Goal: Task Accomplishment & Management: Complete application form

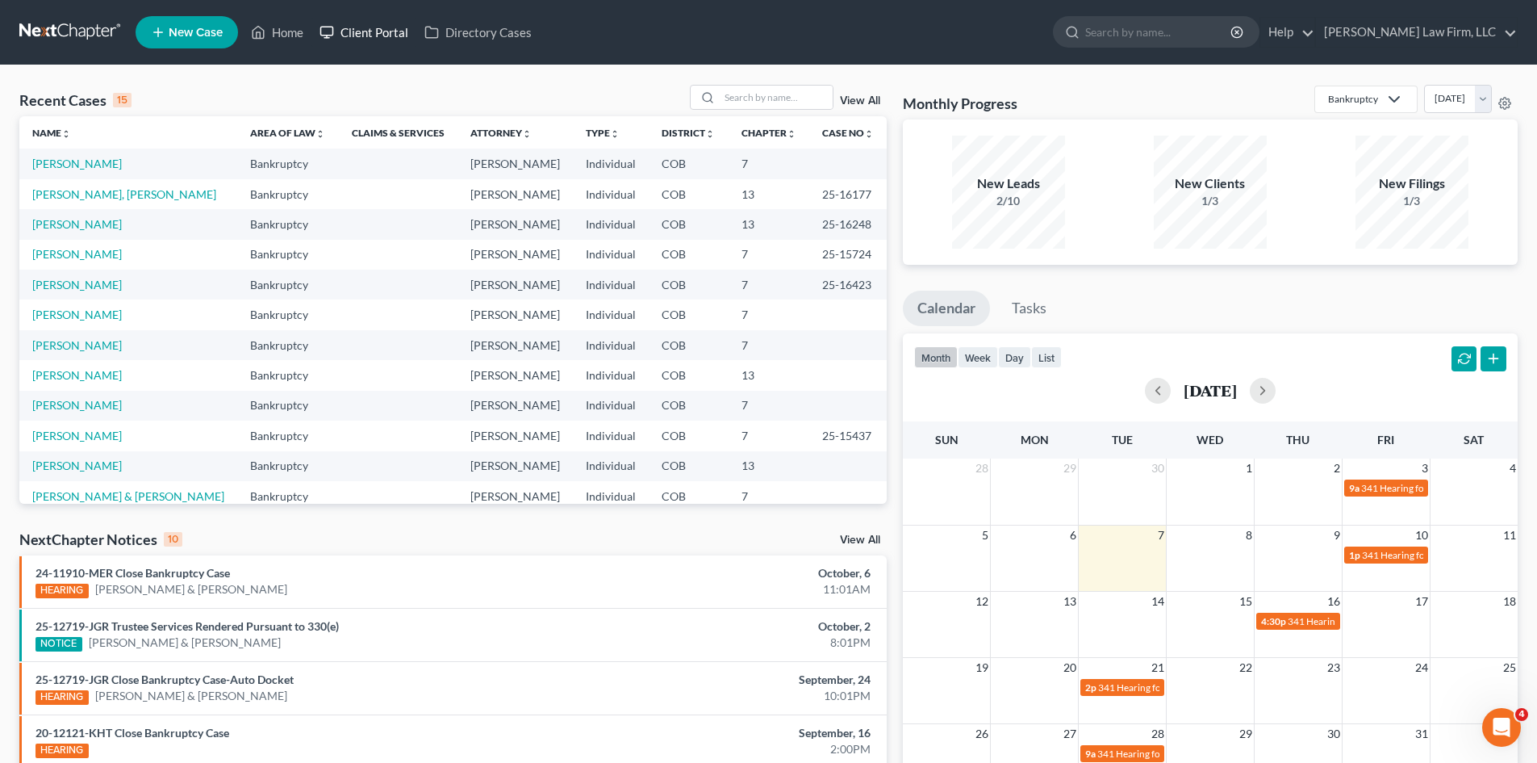
drag, startPoint x: 345, startPoint y: 38, endPoint x: 533, endPoint y: 40, distance: 188.9
click at [345, 39] on link "Client Portal" at bounding box center [364, 32] width 105 height 29
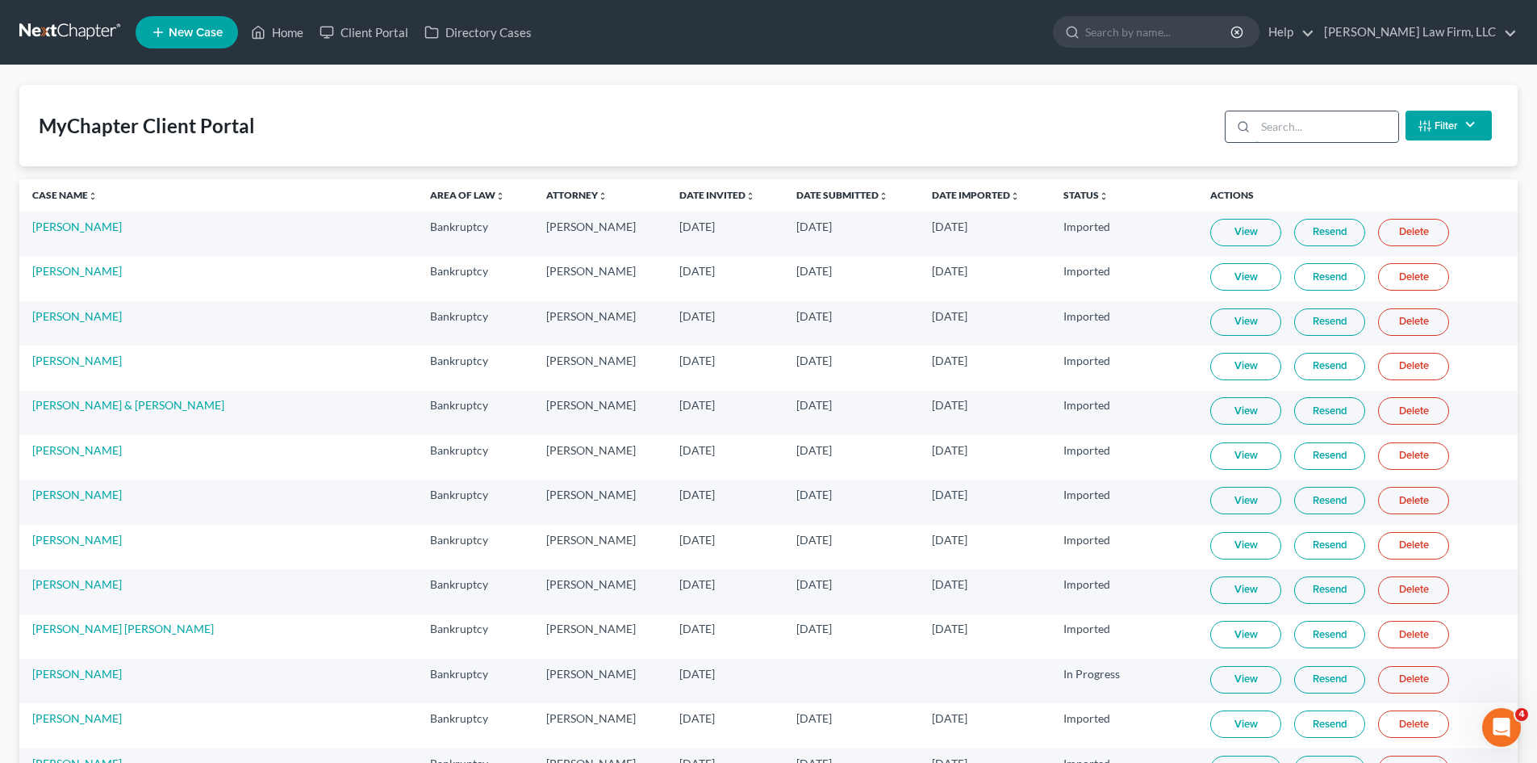
click at [1349, 129] on input "search" at bounding box center [1327, 126] width 143 height 31
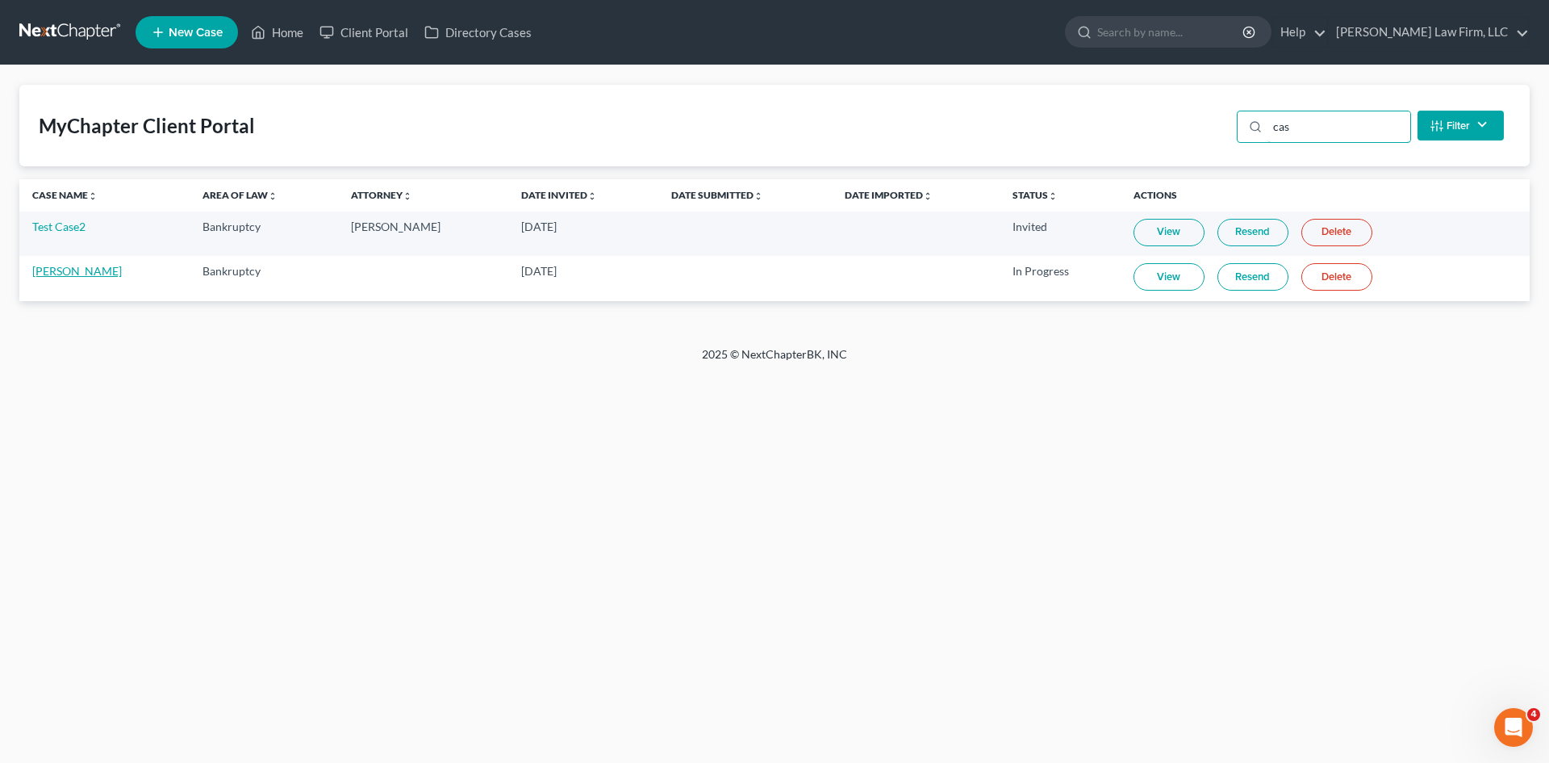
type input "cas"
click at [102, 270] on link "[PERSON_NAME]" at bounding box center [77, 271] width 90 height 14
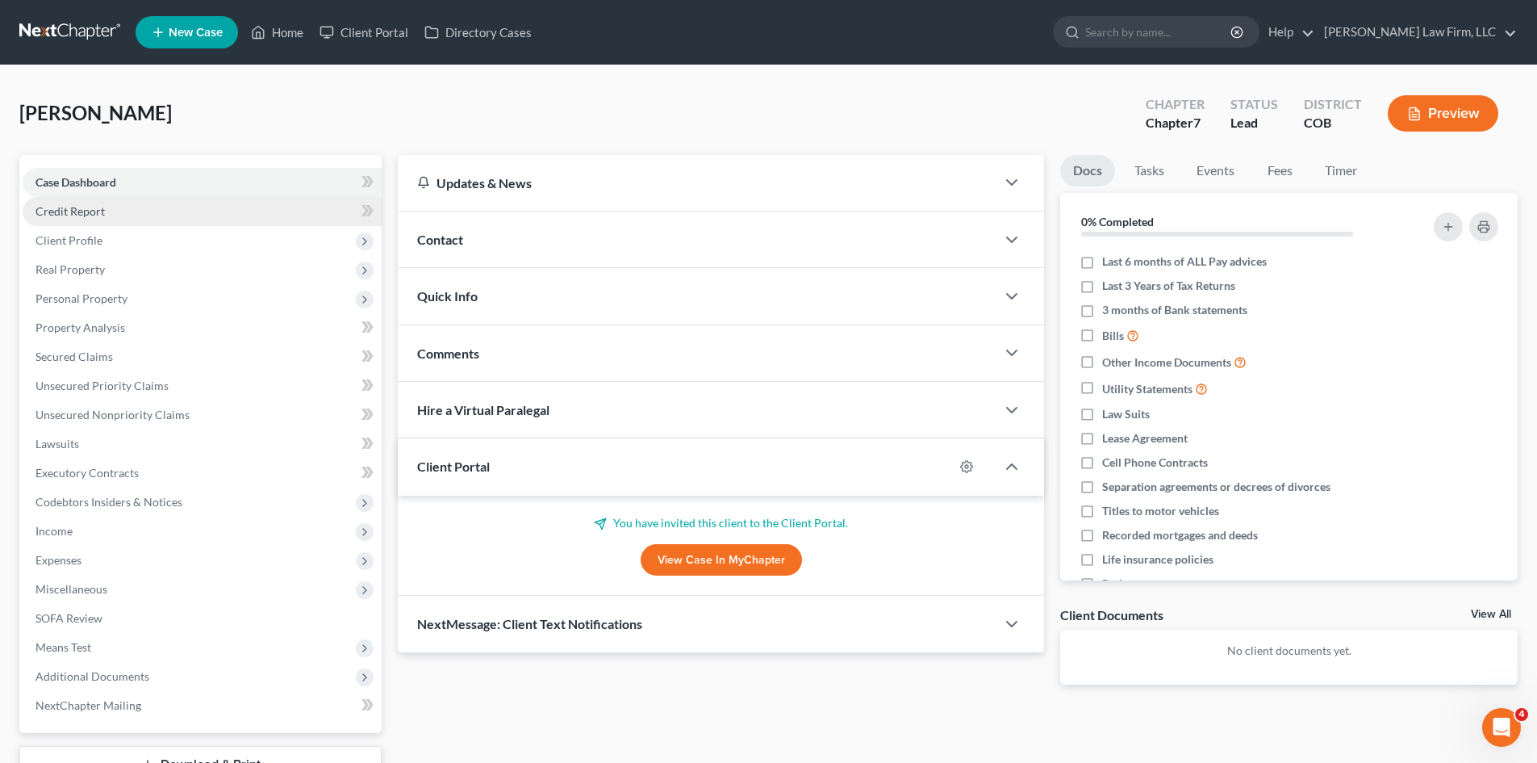
click at [108, 221] on link "Credit Report" at bounding box center [202, 211] width 359 height 29
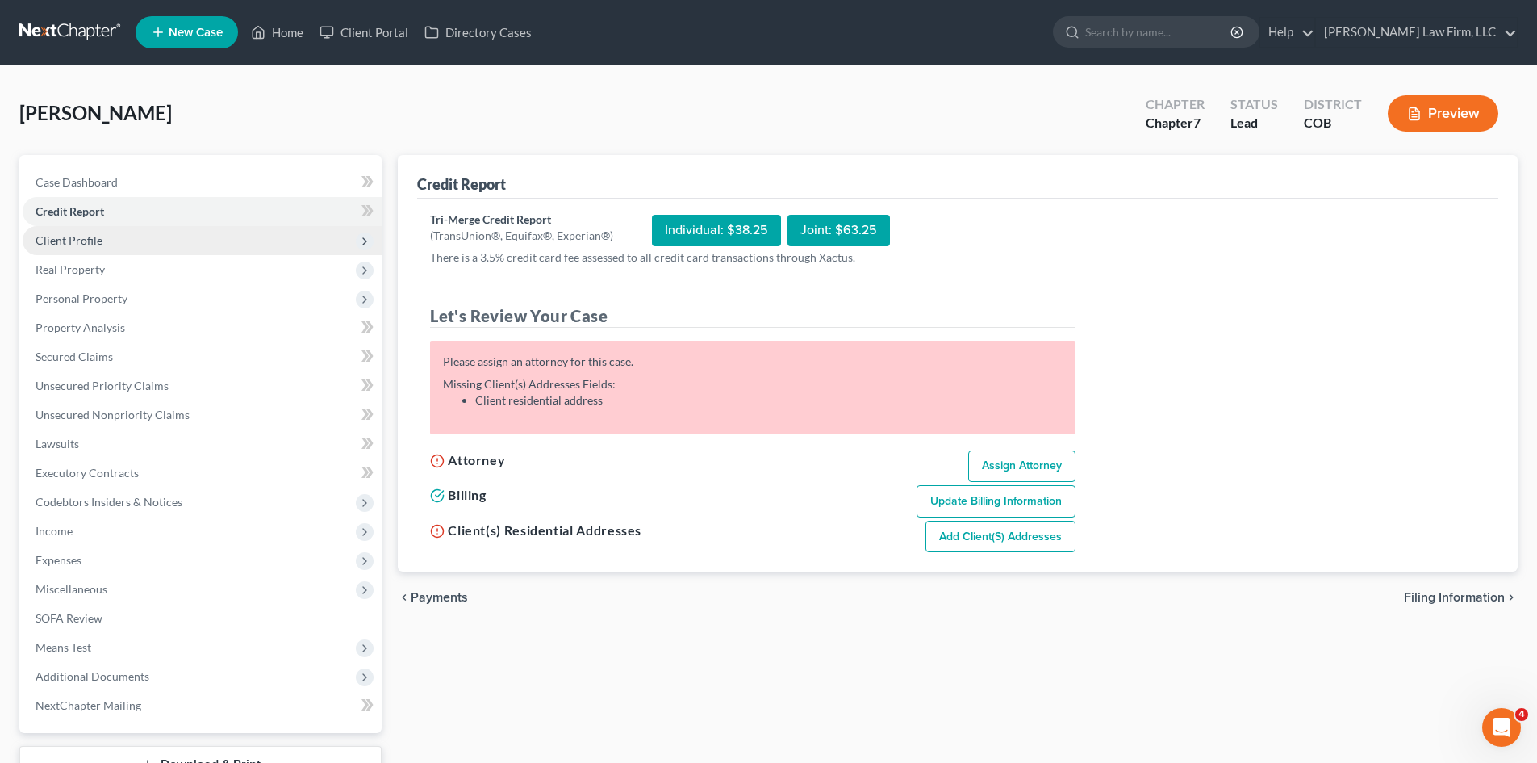
click at [107, 245] on span "Client Profile" at bounding box center [202, 240] width 359 height 29
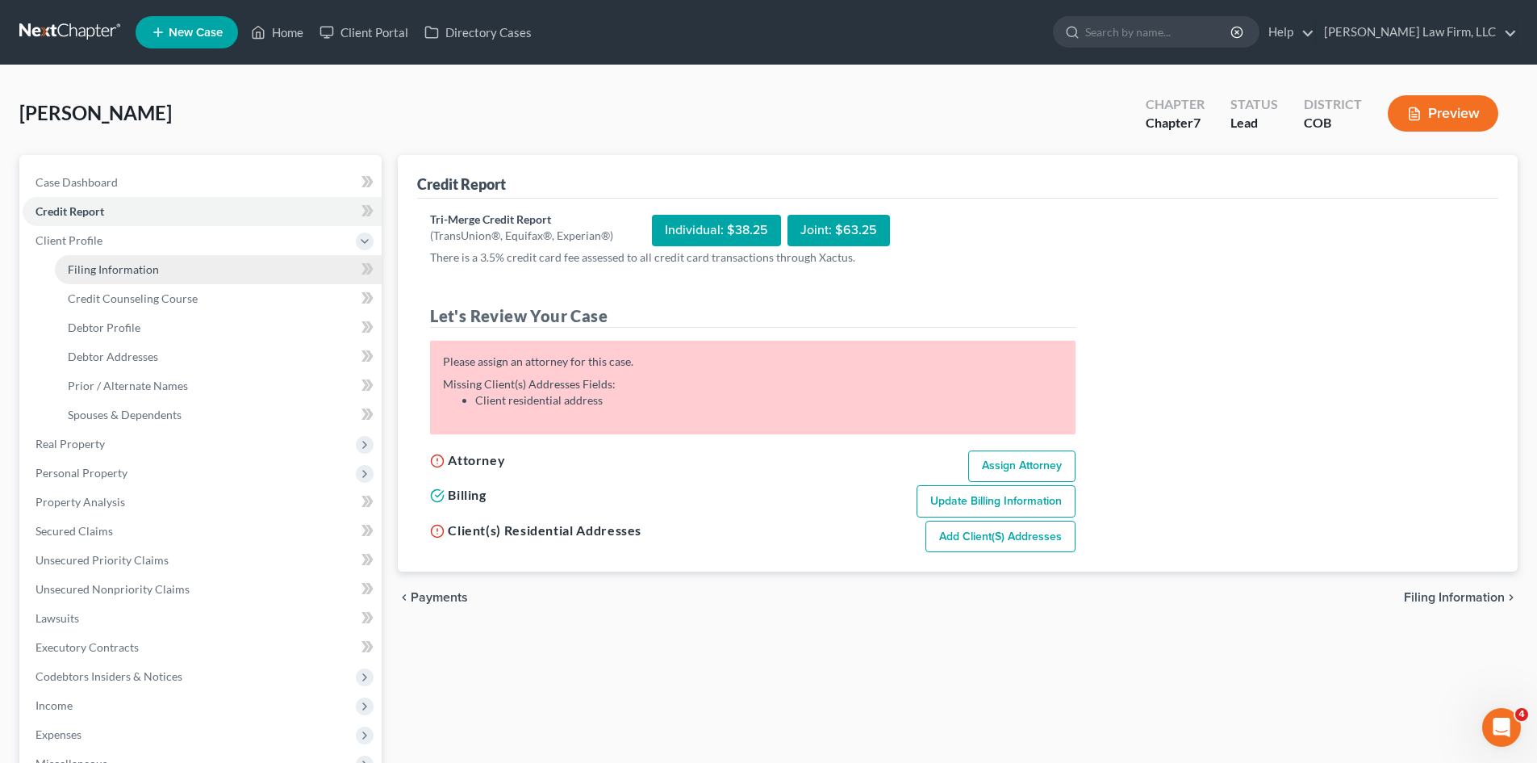
click at [98, 272] on span "Filing Information" at bounding box center [113, 269] width 91 height 14
select select "1"
select select "0"
select select "5"
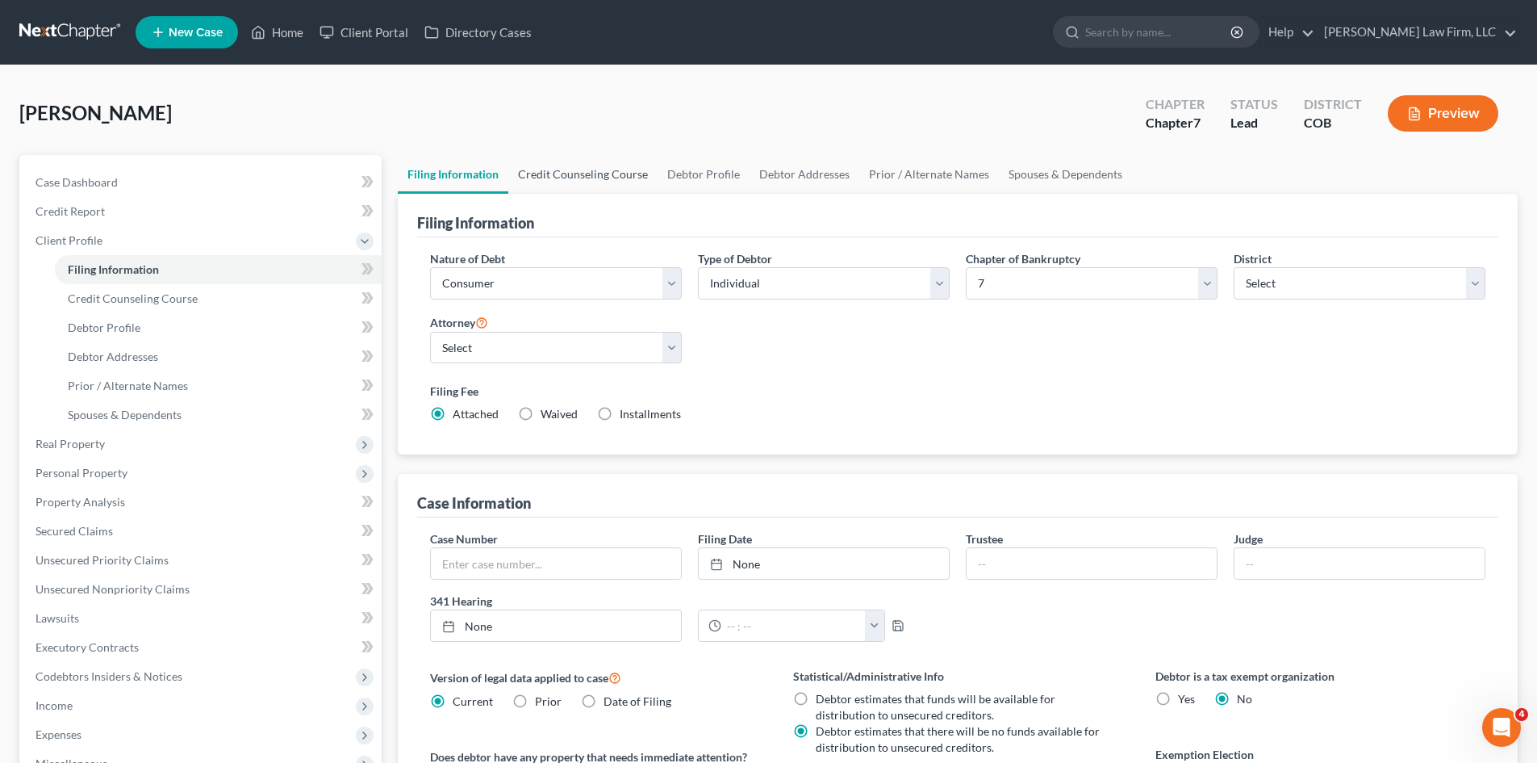
click at [566, 178] on link "Credit Counseling Course" at bounding box center [582, 174] width 149 height 39
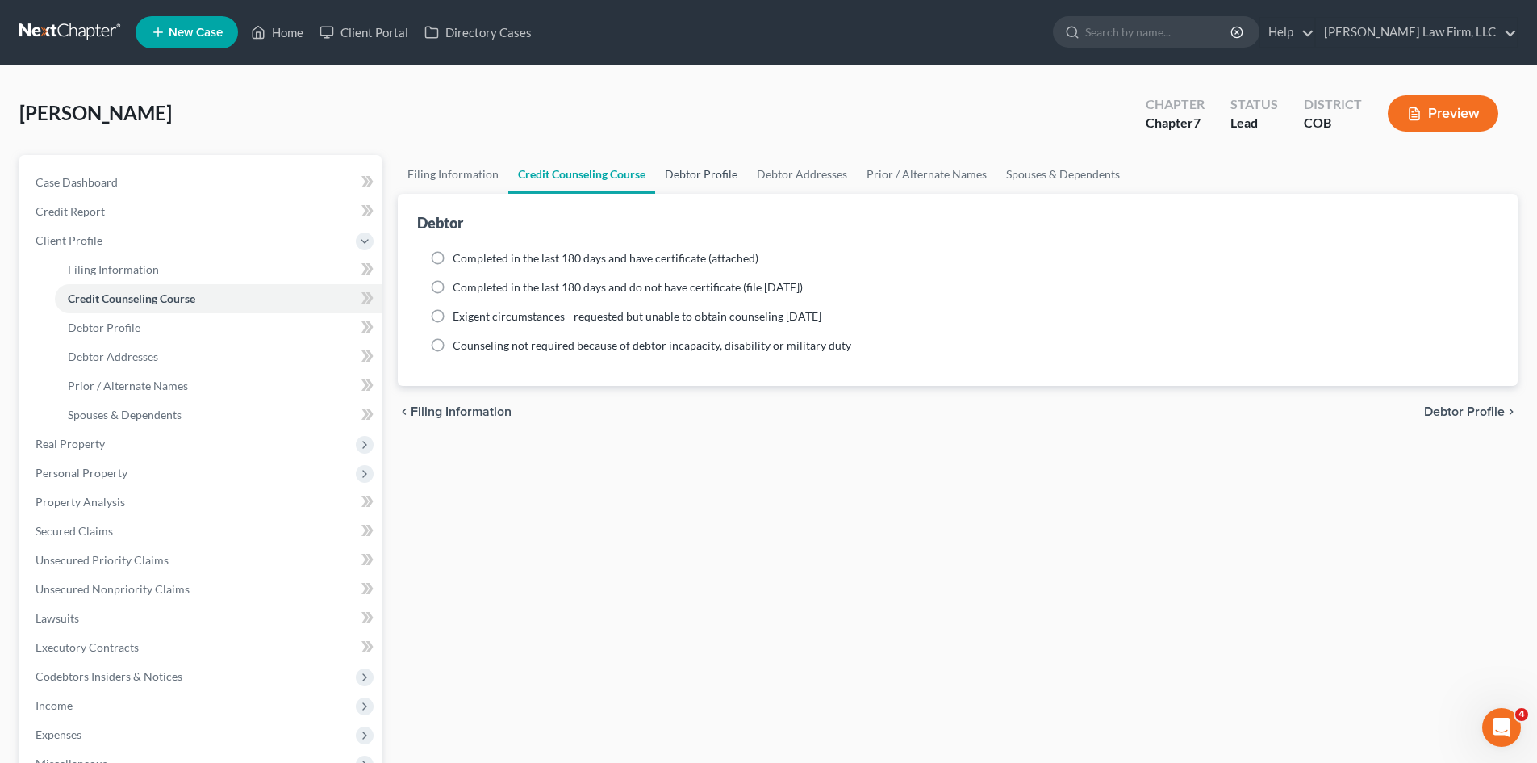
drag, startPoint x: 698, startPoint y: 186, endPoint x: 710, endPoint y: 183, distance: 12.5
click at [698, 188] on link "Debtor Profile" at bounding box center [701, 174] width 92 height 39
select select "0"
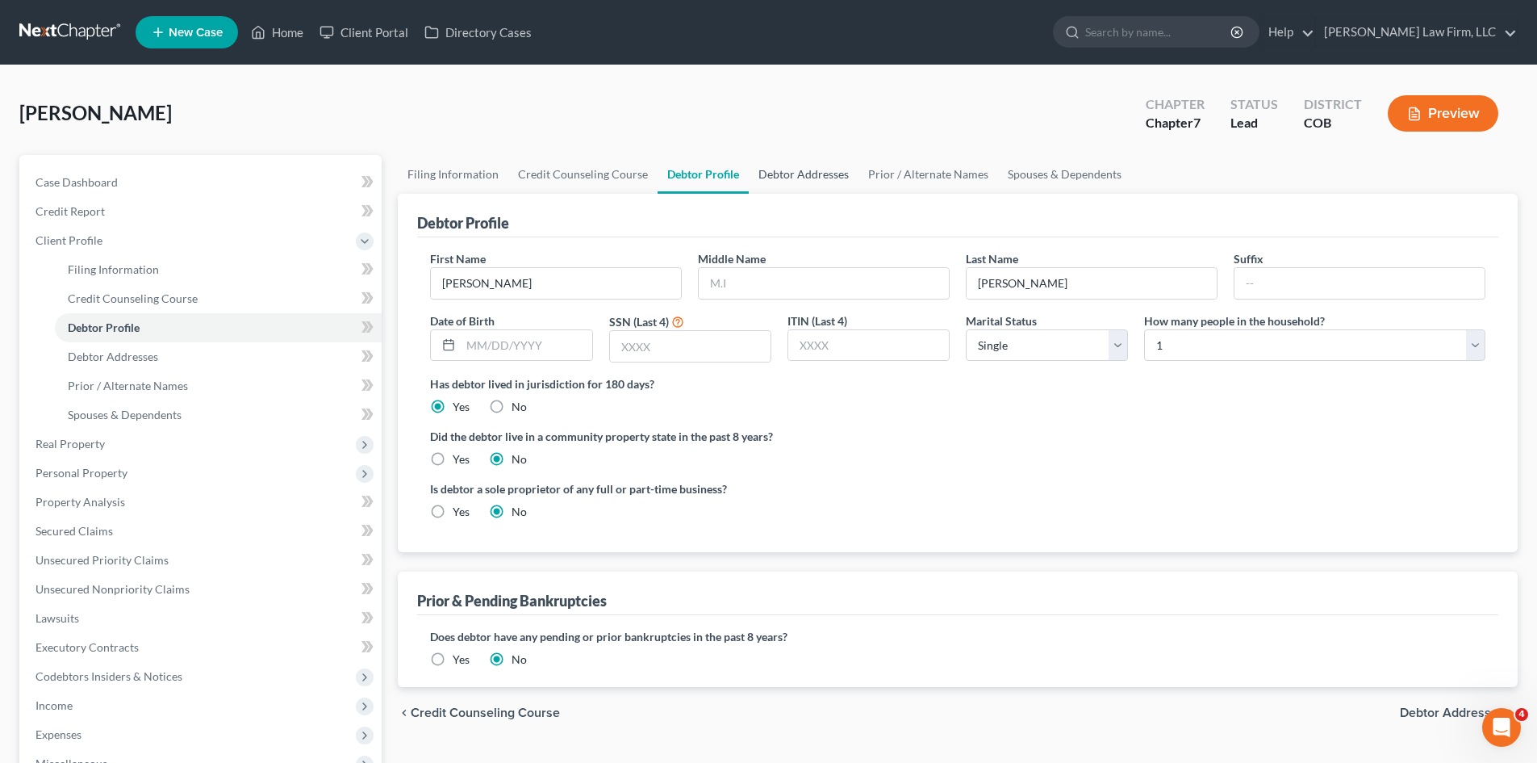
click at [822, 169] on link "Debtor Addresses" at bounding box center [804, 174] width 110 height 39
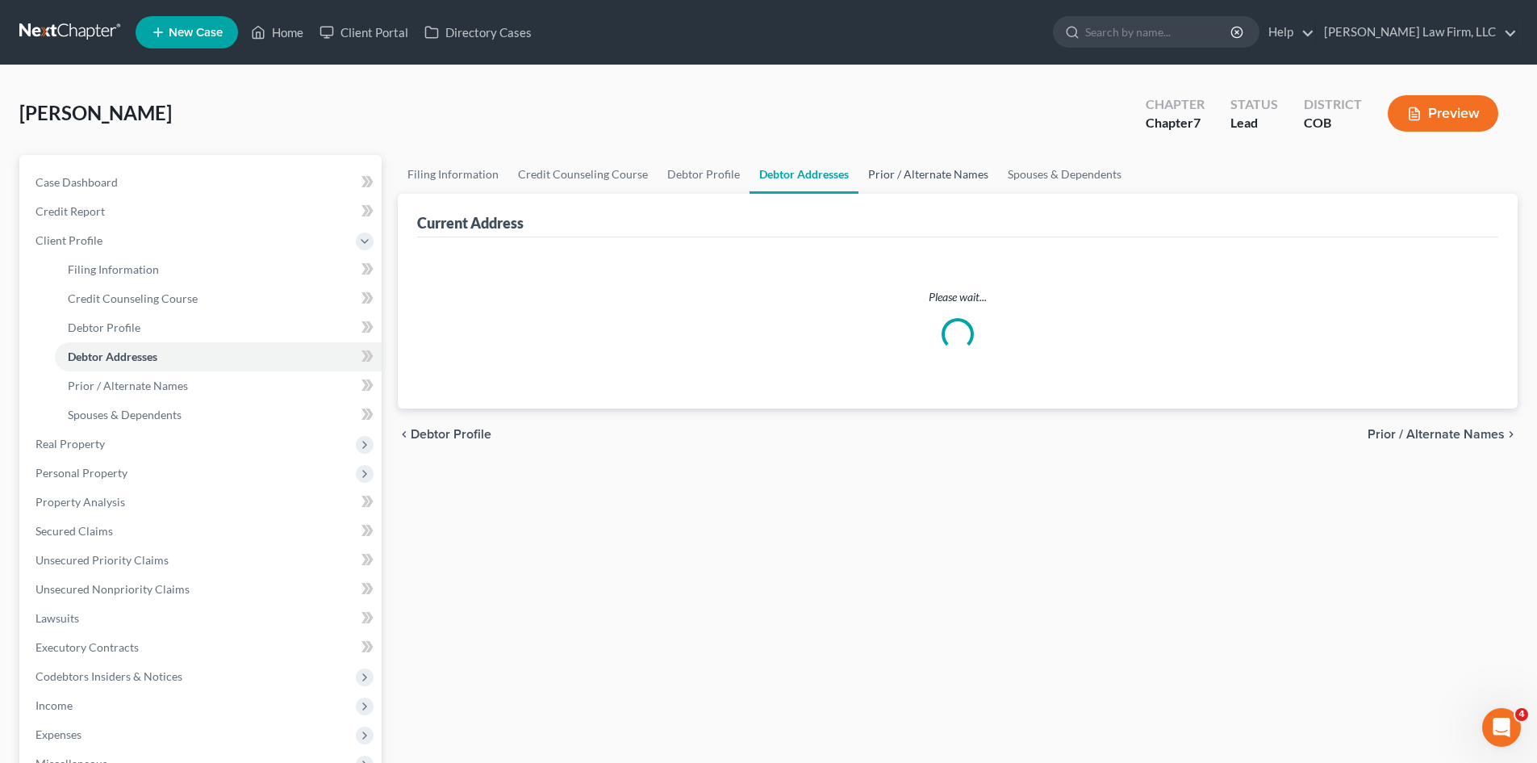
select select "0"
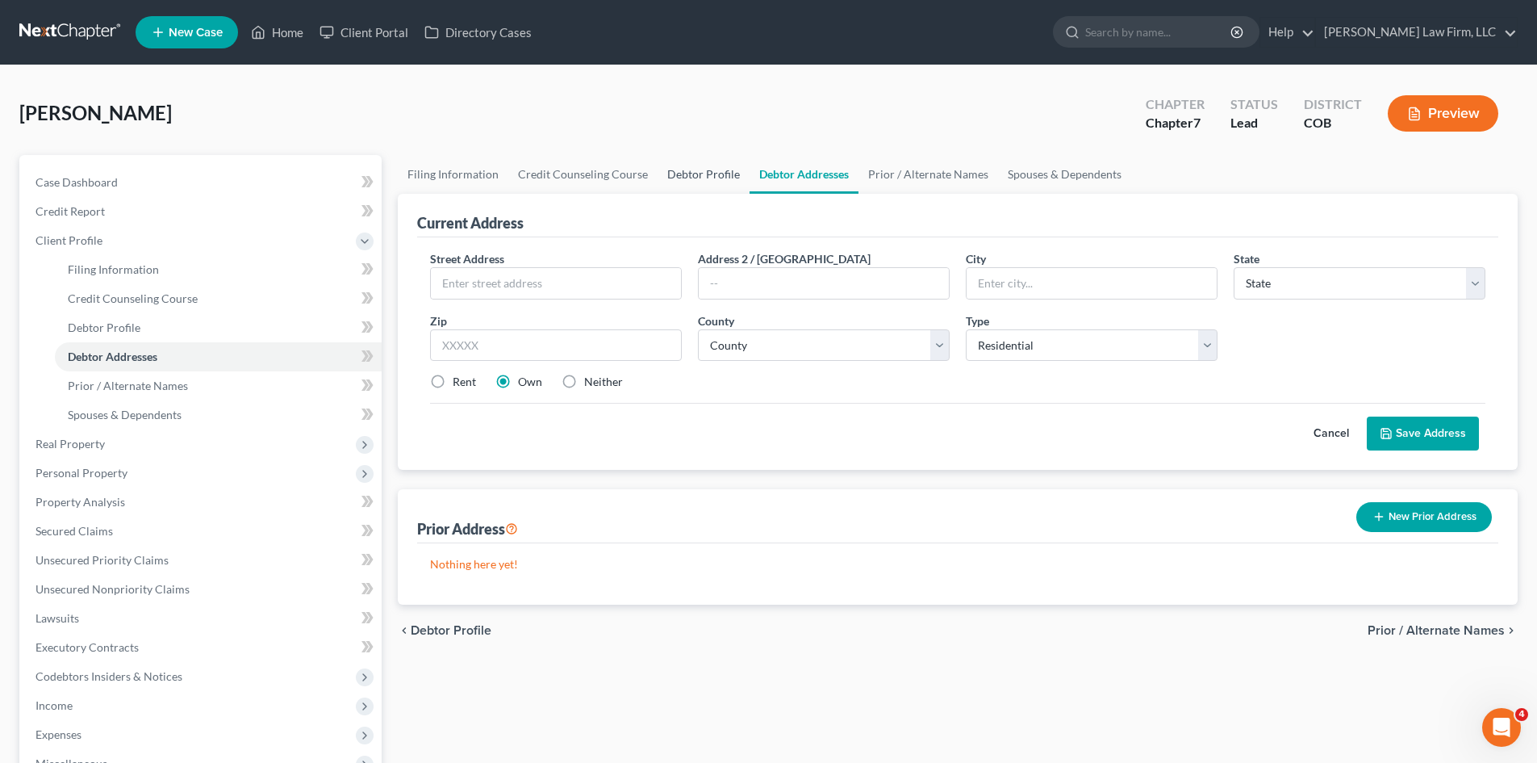
click at [709, 186] on link "Debtor Profile" at bounding box center [704, 174] width 92 height 39
select select "0"
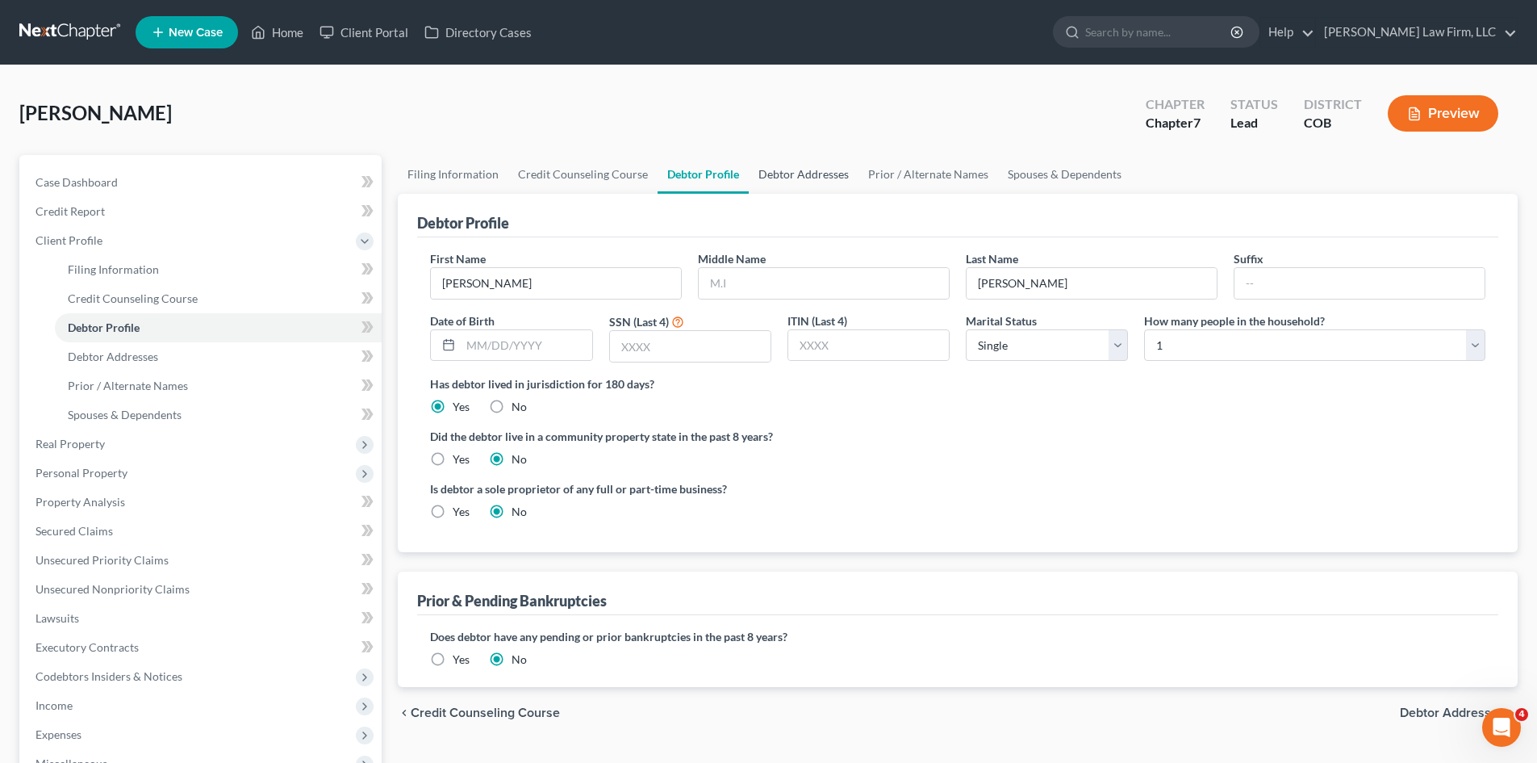
click at [801, 173] on link "Debtor Addresses" at bounding box center [804, 174] width 110 height 39
select select "0"
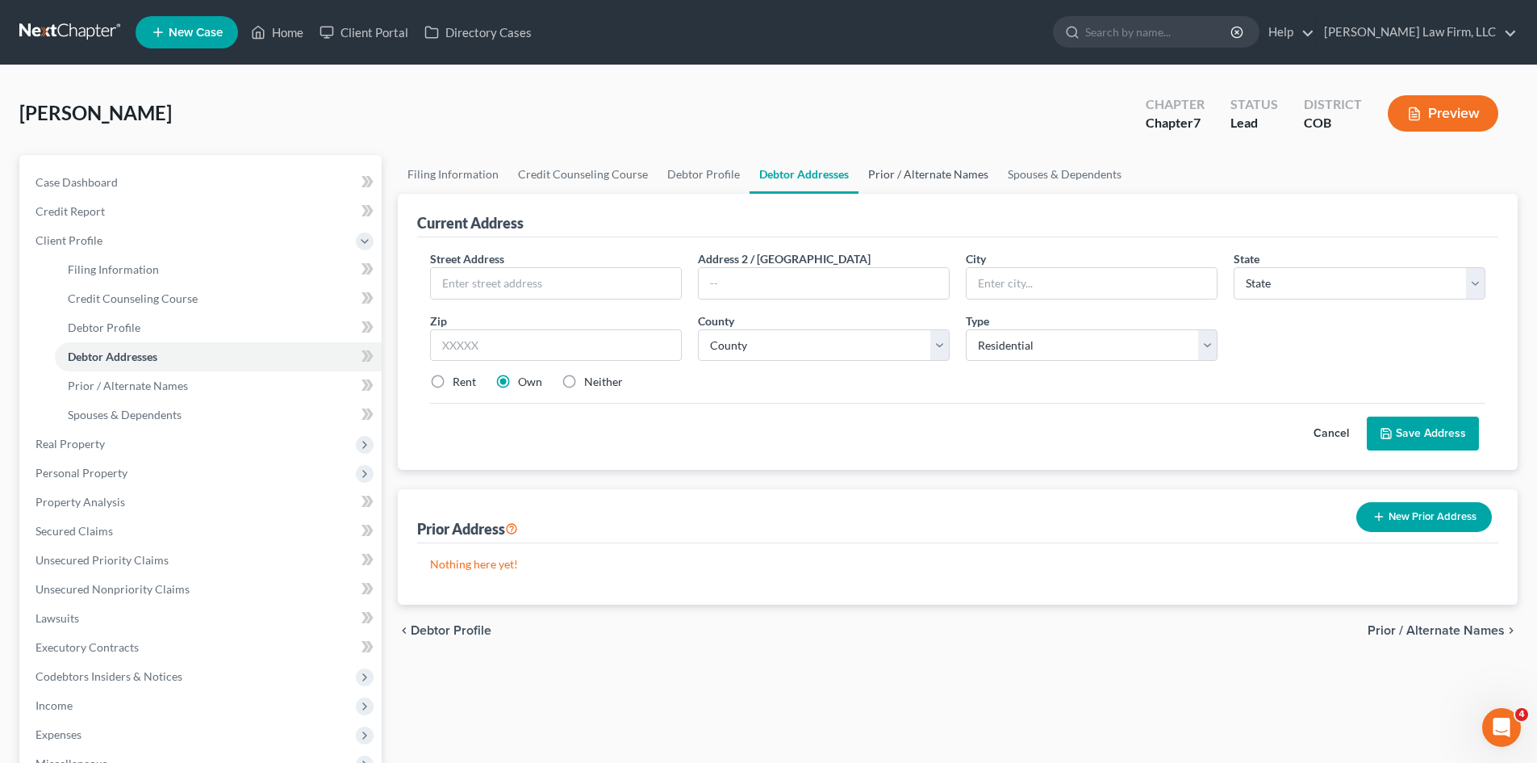
click at [909, 168] on link "Prior / Alternate Names" at bounding box center [929, 174] width 140 height 39
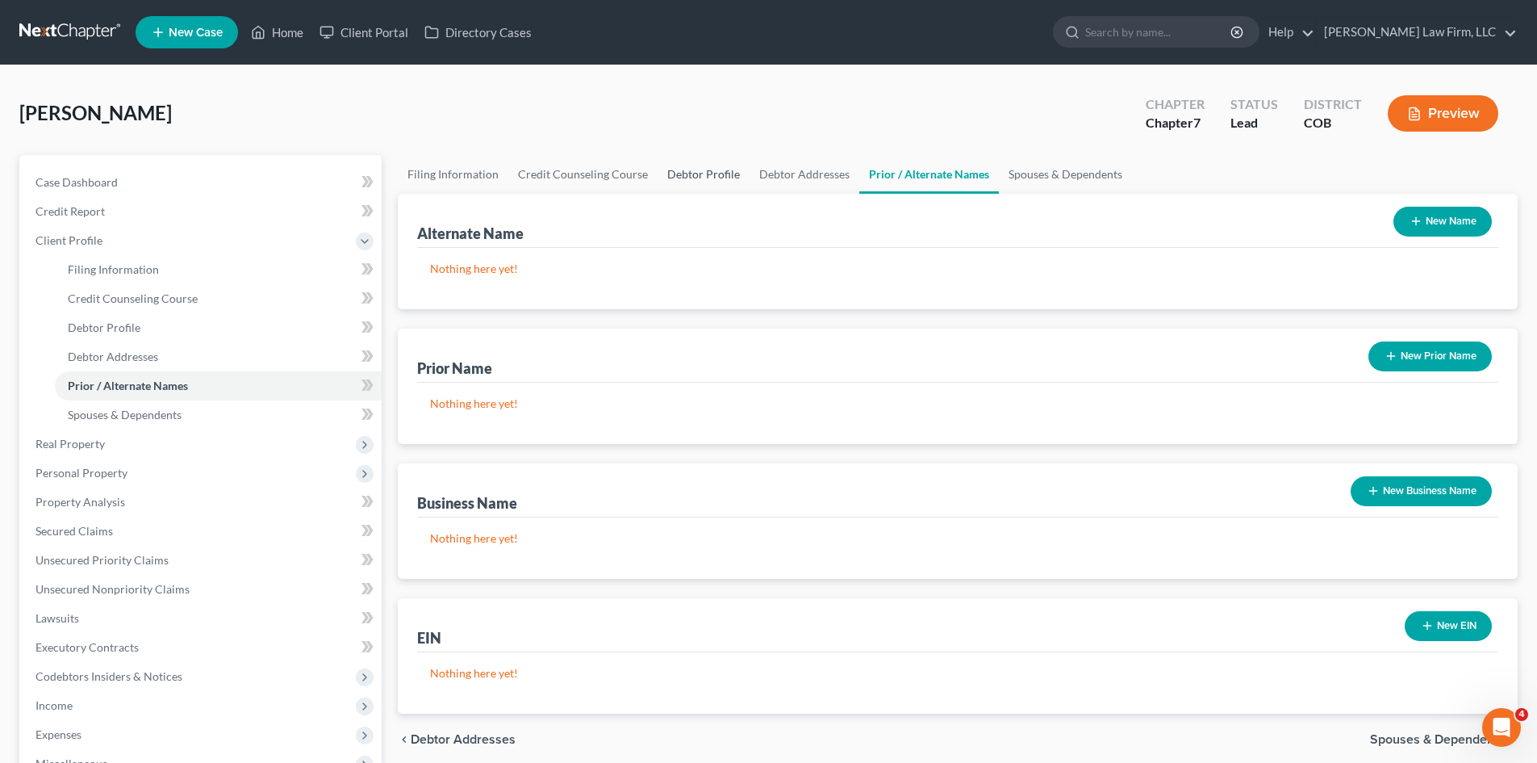
click at [675, 173] on link "Debtor Profile" at bounding box center [704, 174] width 92 height 39
select select "0"
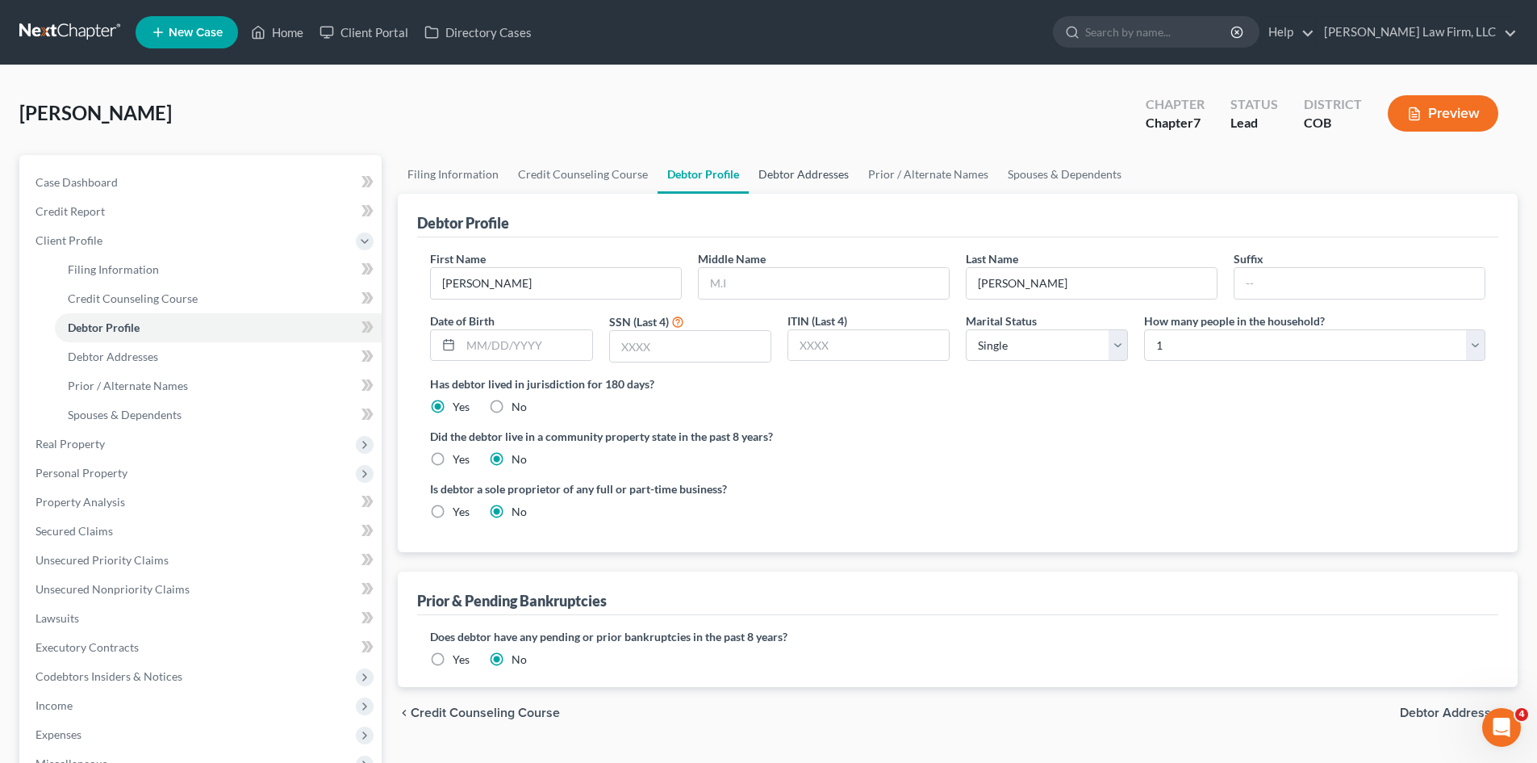
click at [780, 178] on link "Debtor Addresses" at bounding box center [804, 174] width 110 height 39
select select "0"
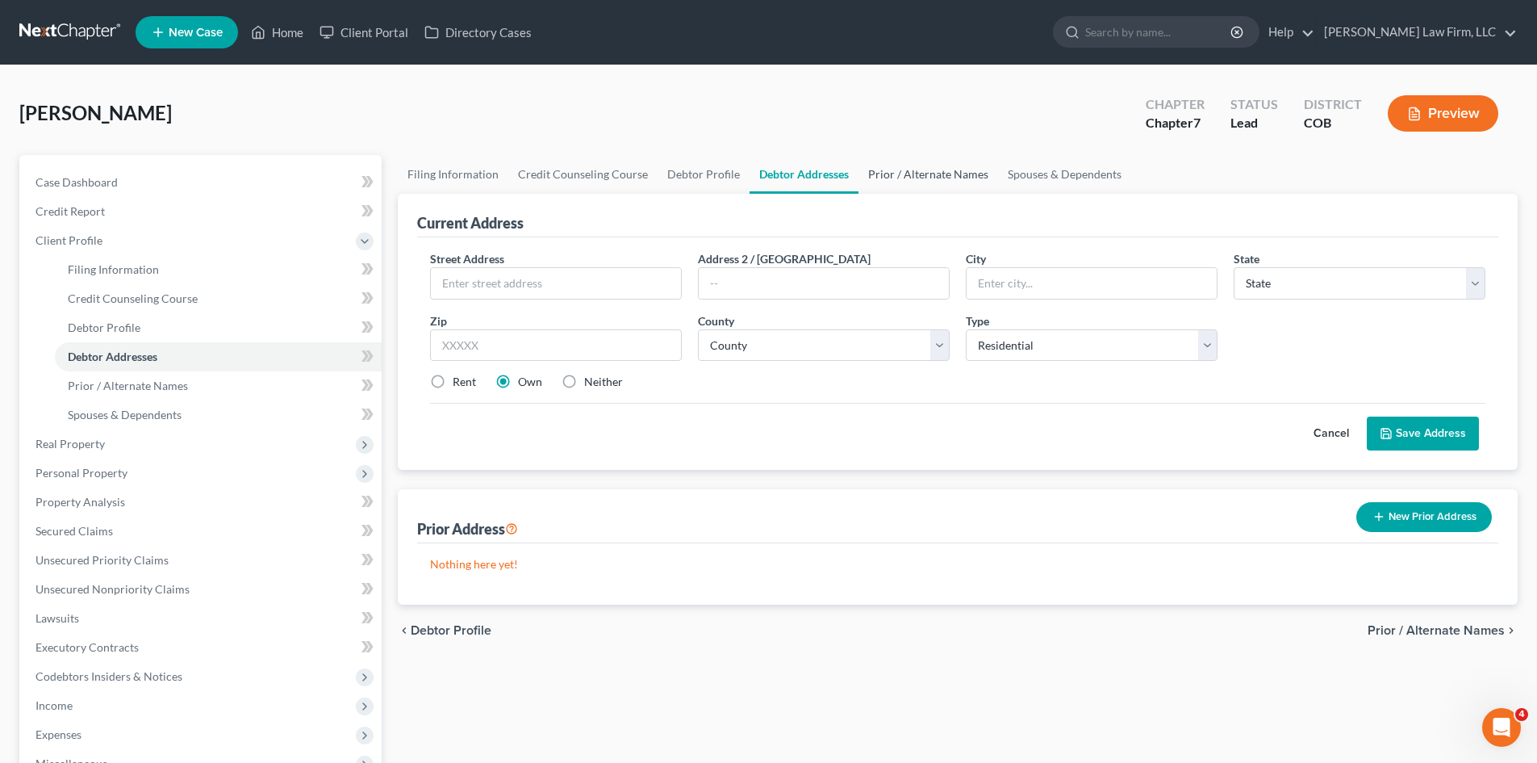
click at [898, 174] on link "Prior / Alternate Names" at bounding box center [929, 174] width 140 height 39
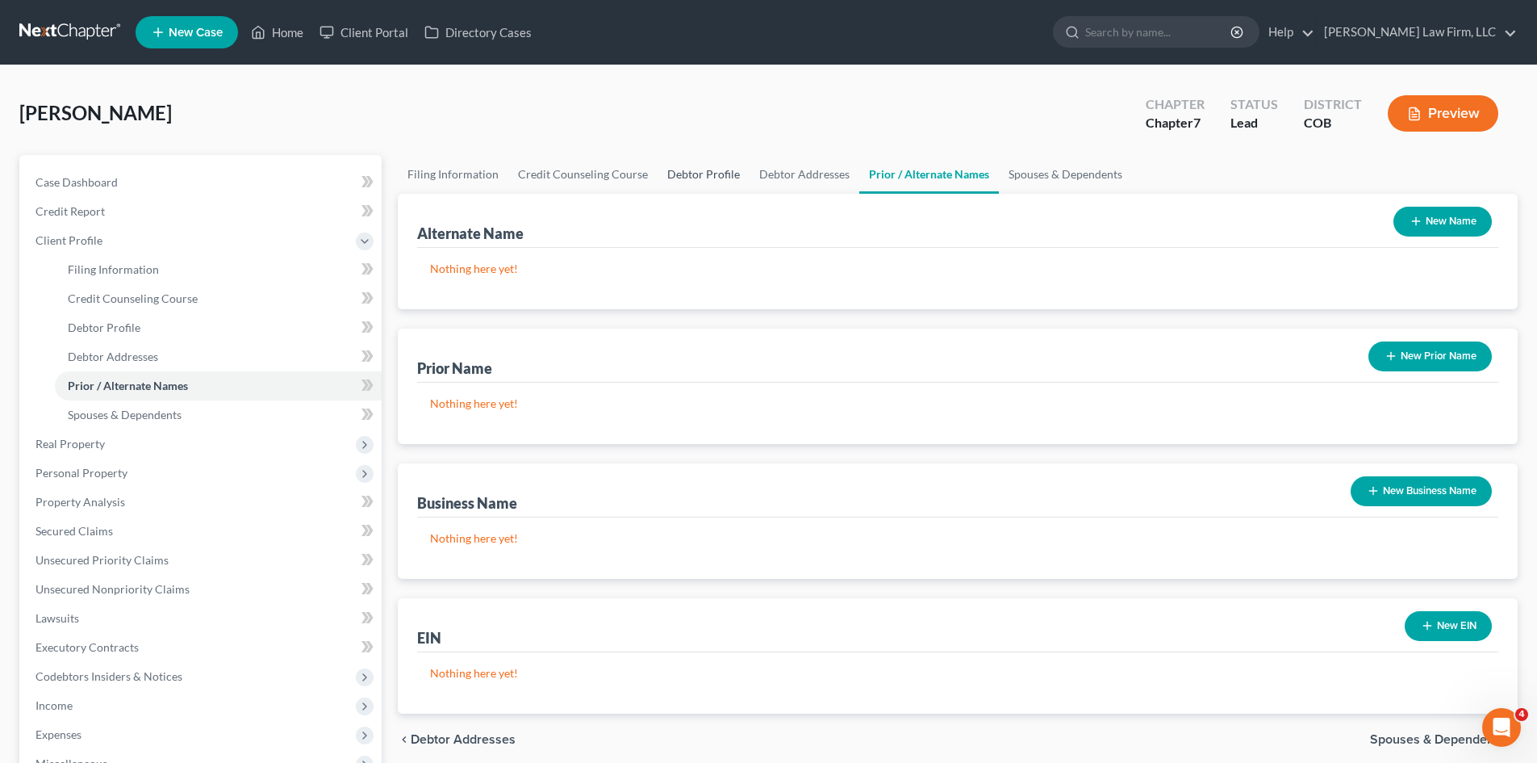
click at [720, 180] on link "Debtor Profile" at bounding box center [704, 174] width 92 height 39
select select "0"
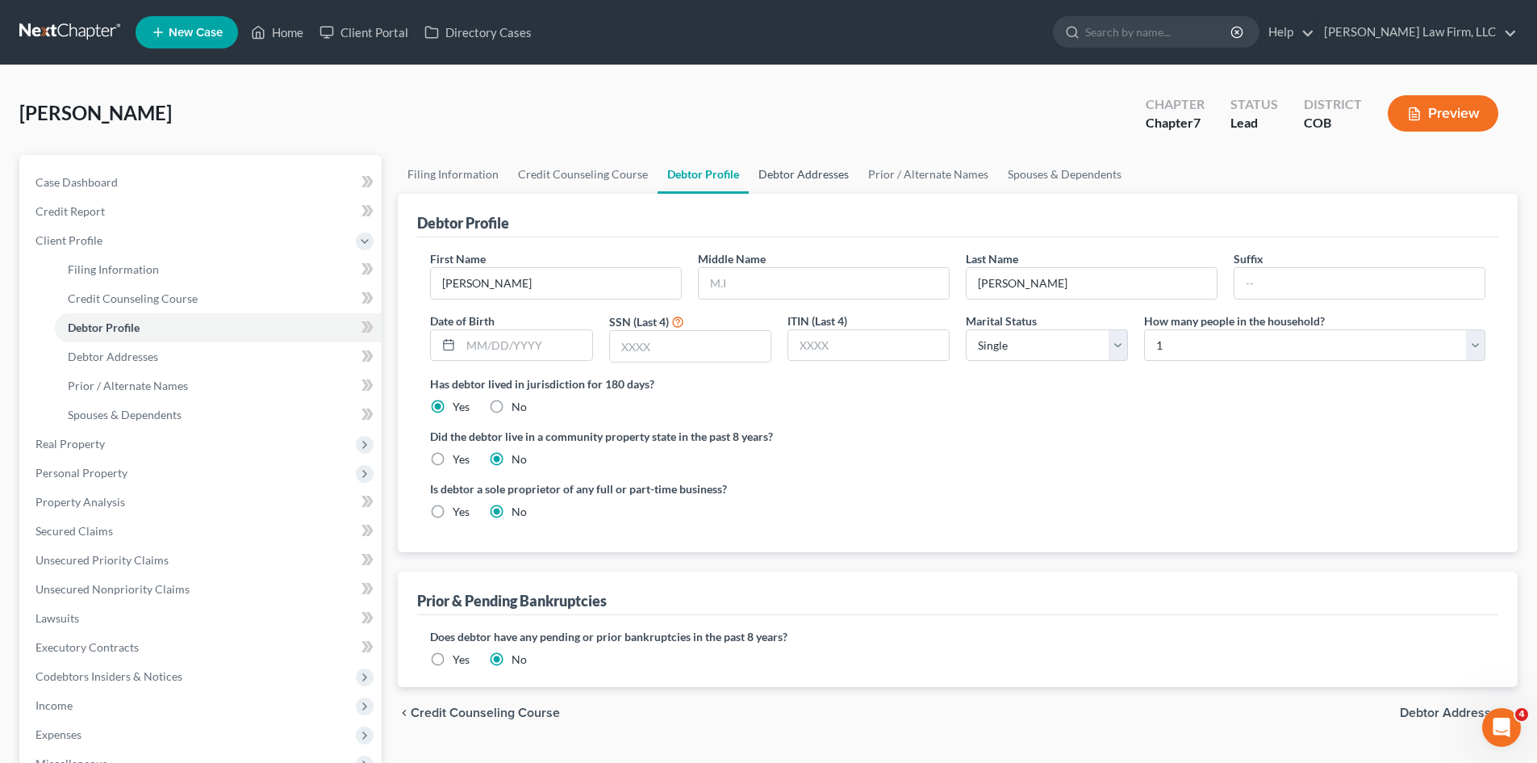
drag, startPoint x: 793, startPoint y: 179, endPoint x: 875, endPoint y: 169, distance: 82.2
click at [794, 179] on link "Debtor Addresses" at bounding box center [804, 174] width 110 height 39
select select "0"
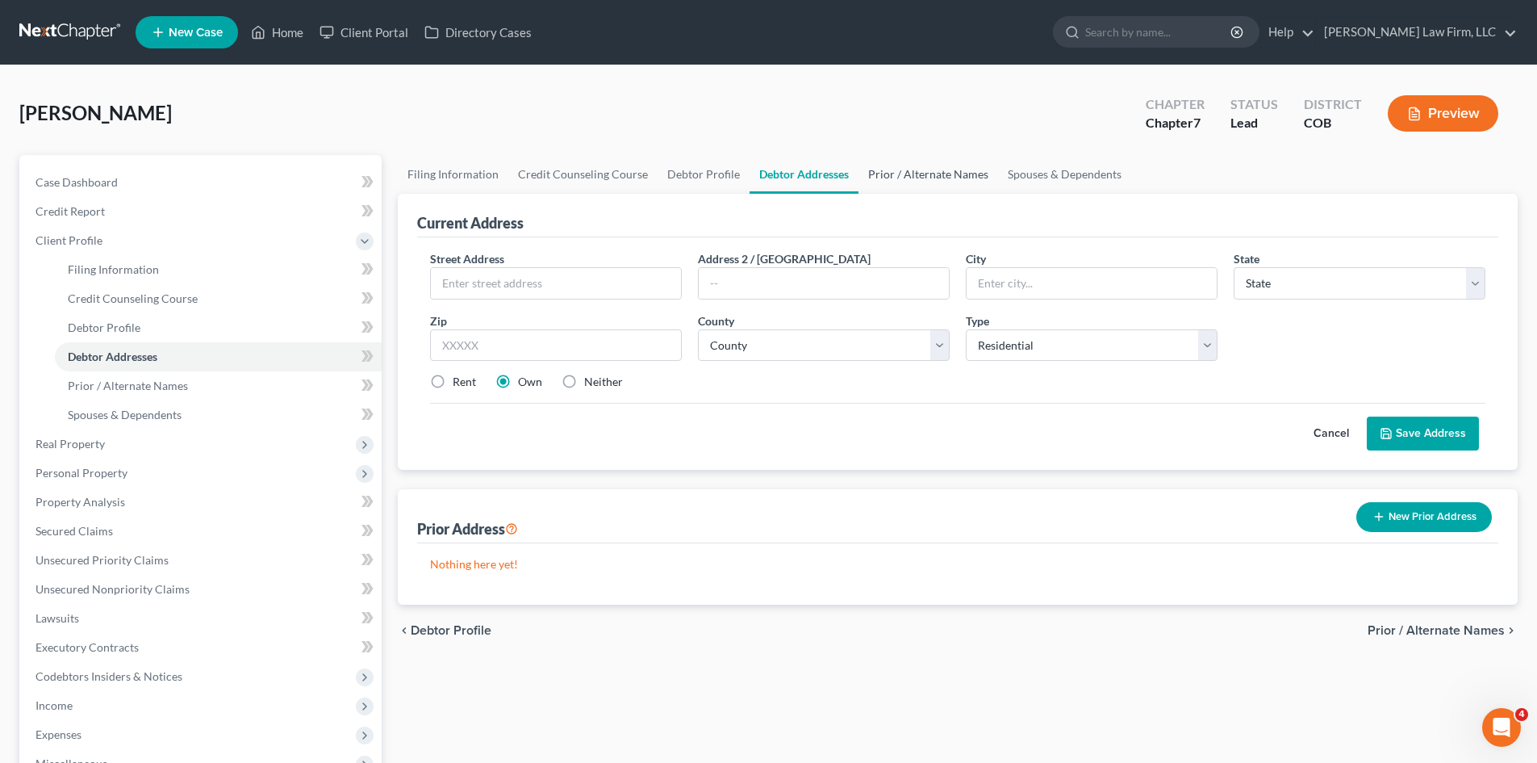
click at [904, 181] on link "Prior / Alternate Names" at bounding box center [929, 174] width 140 height 39
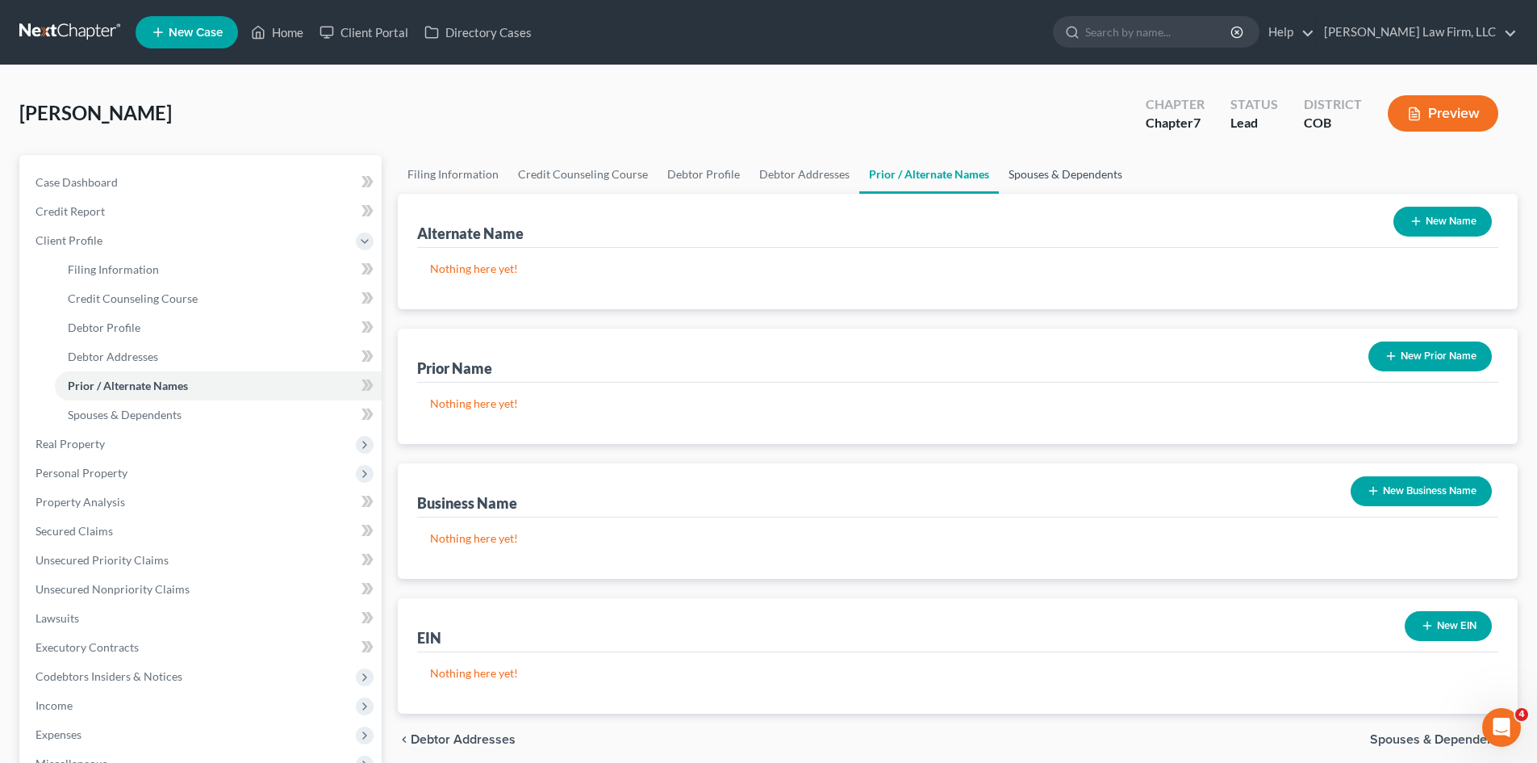
click at [1005, 182] on link "Spouses & Dependents" at bounding box center [1065, 174] width 133 height 39
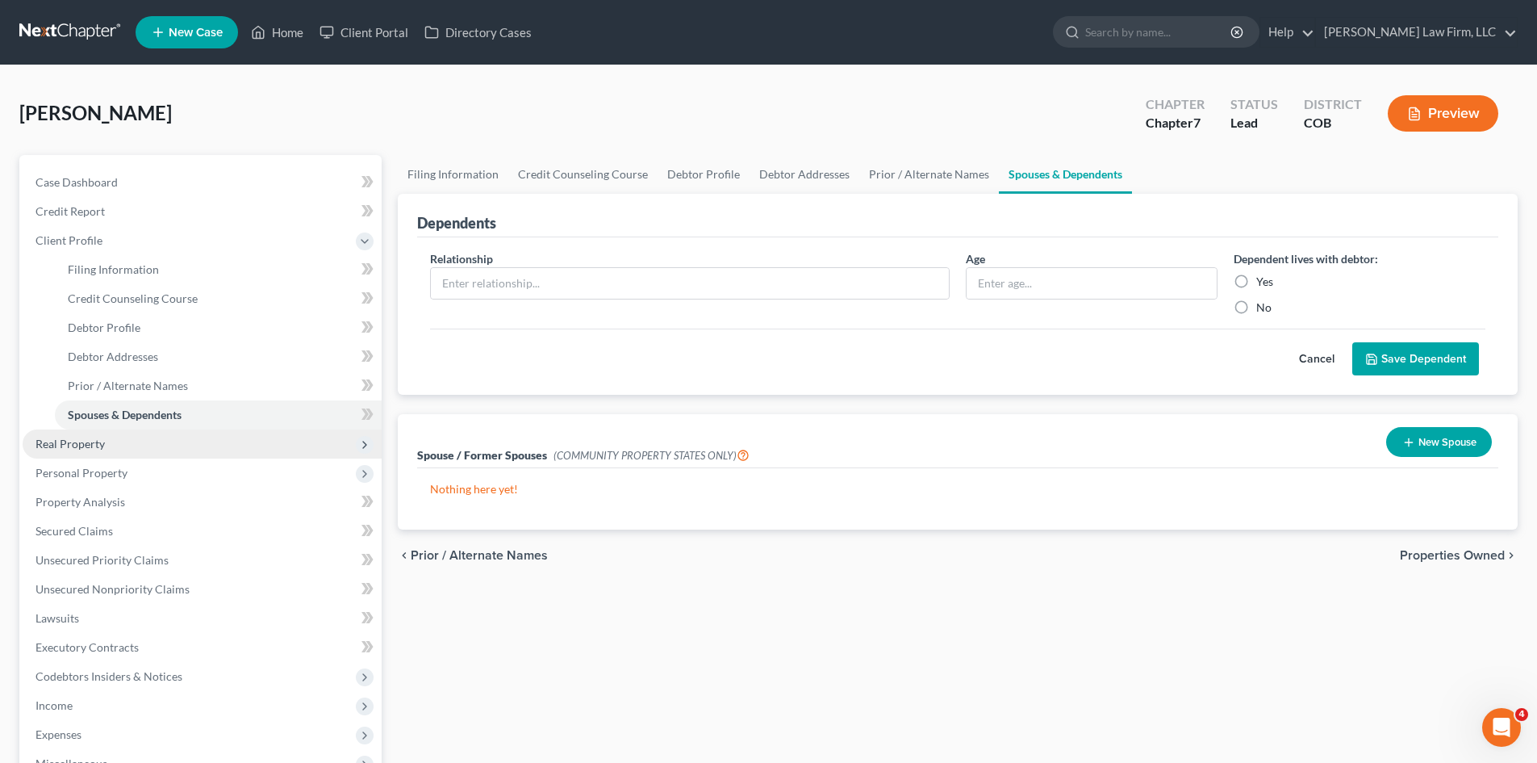
click at [77, 445] on span "Real Property" at bounding box center [70, 444] width 69 height 14
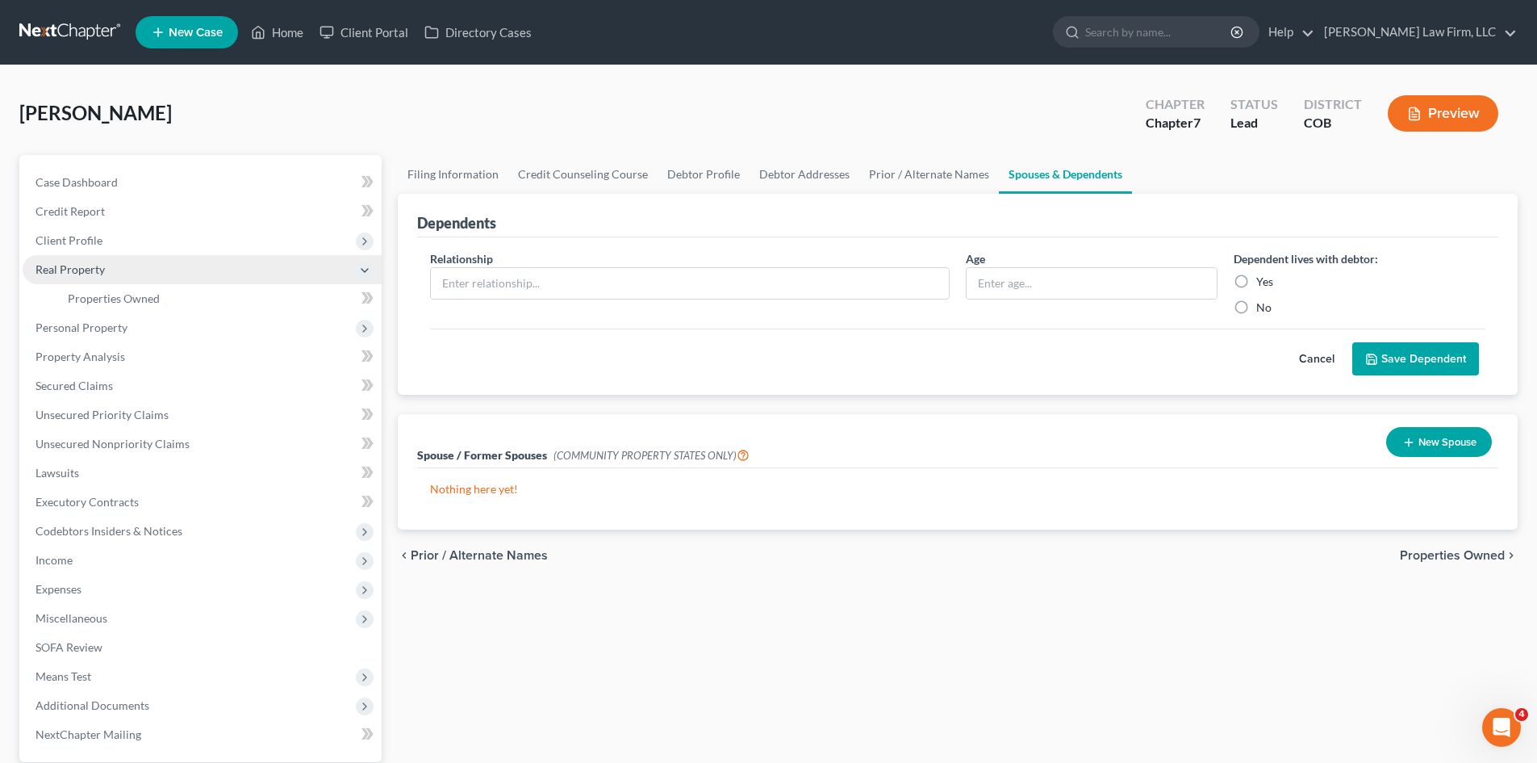
click at [88, 282] on span "Real Property" at bounding box center [202, 269] width 359 height 29
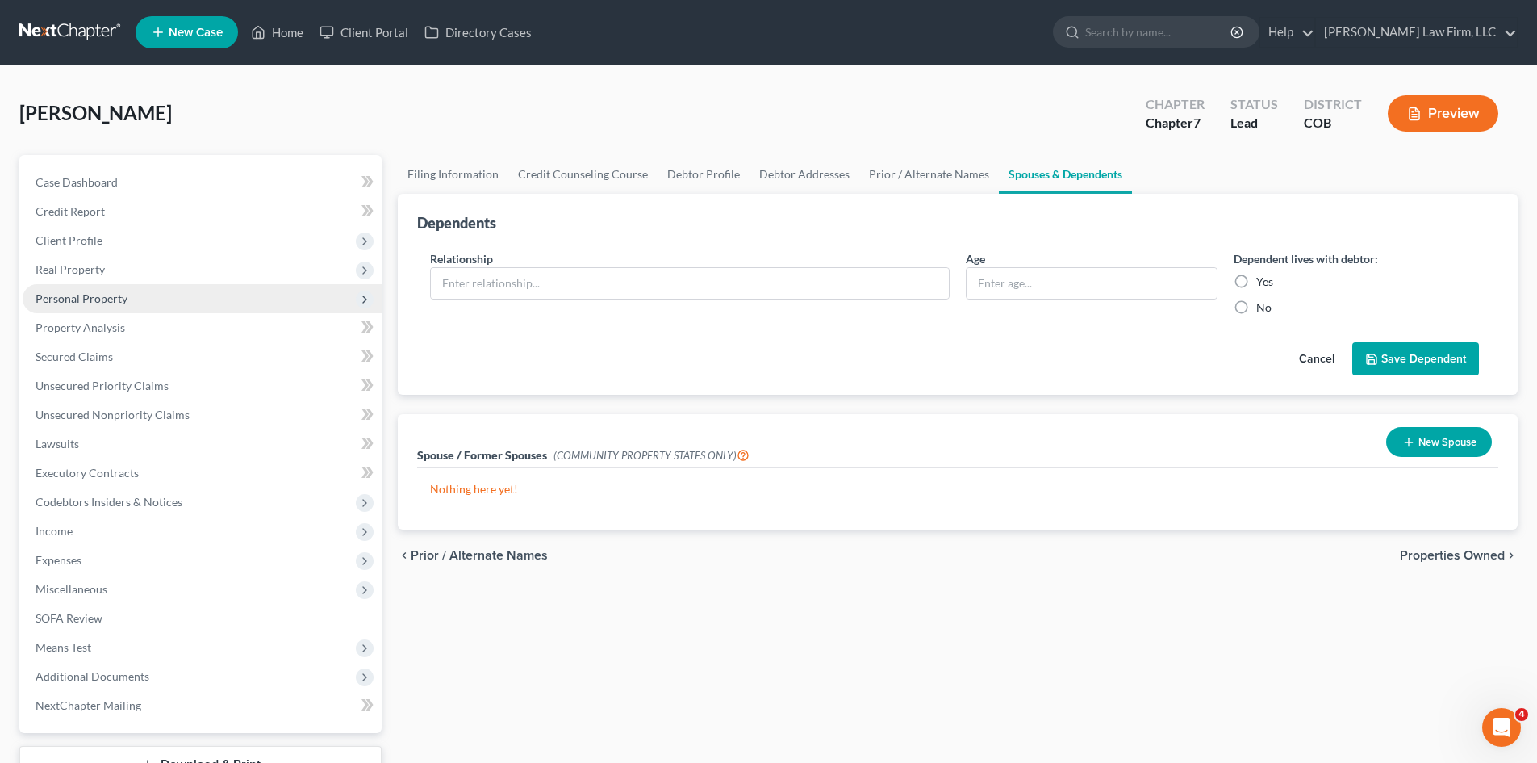
click at [82, 299] on span "Personal Property" at bounding box center [82, 298] width 92 height 14
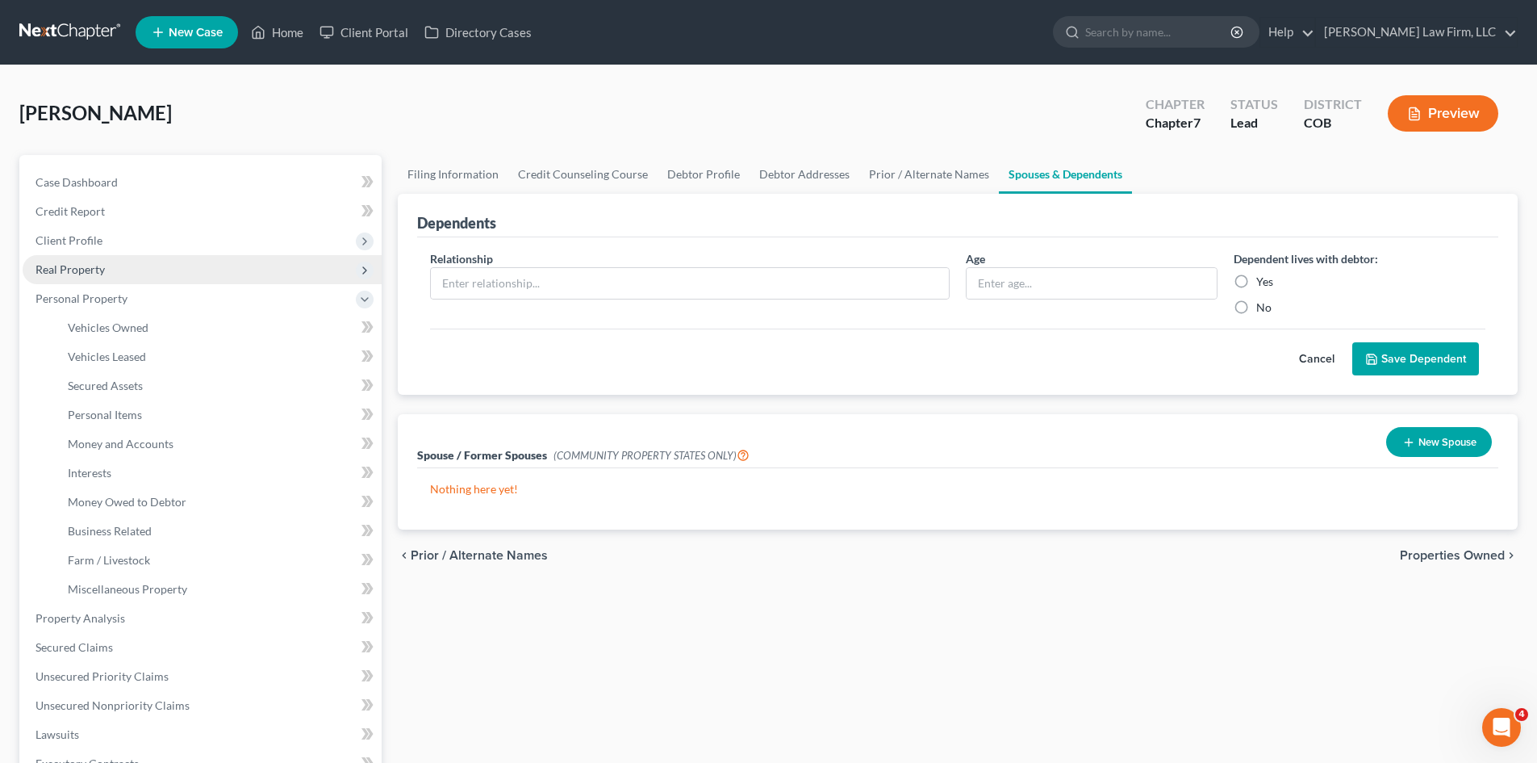
drag, startPoint x: 90, startPoint y: 278, endPoint x: 86, endPoint y: 291, distance: 13.5
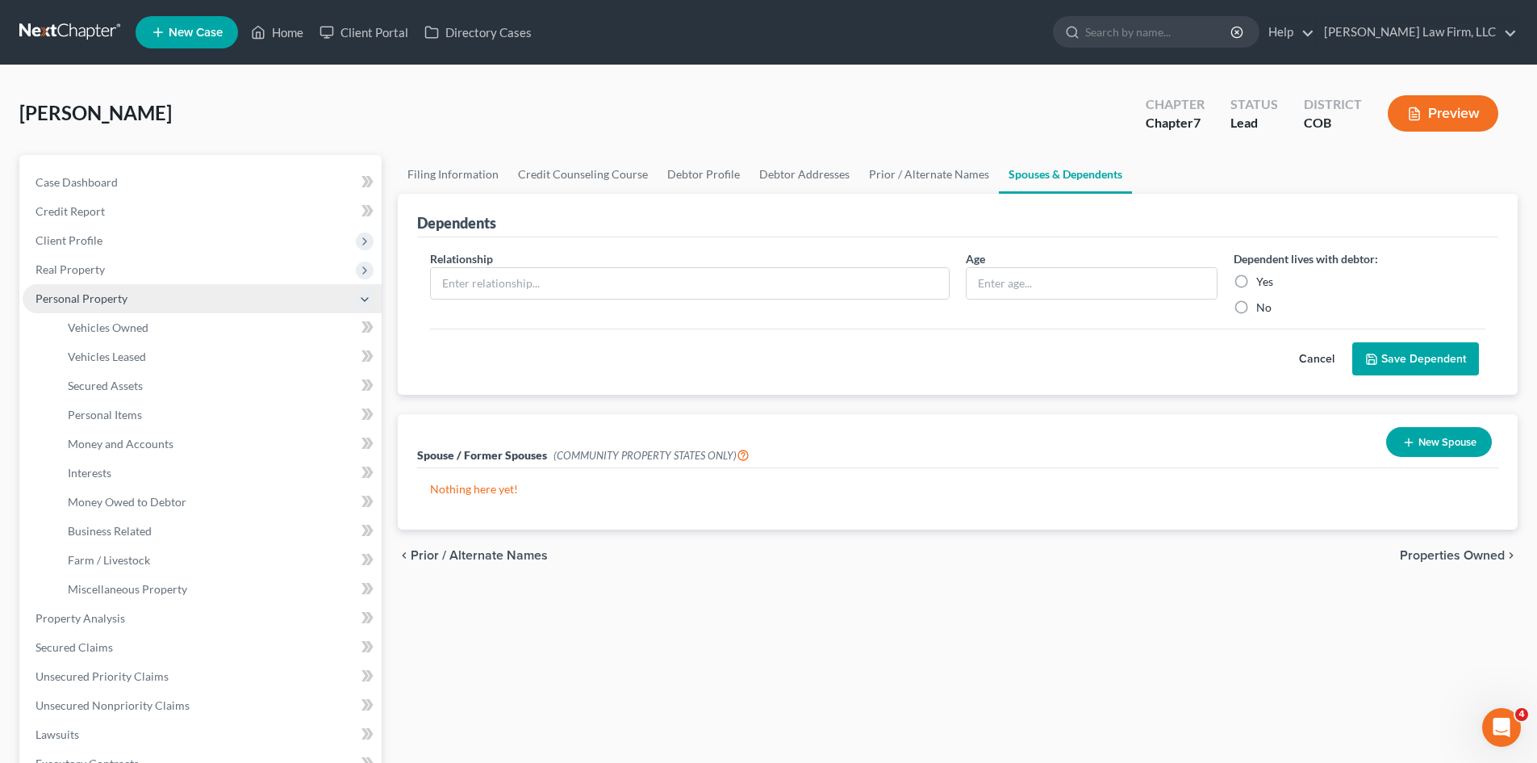
click at [90, 281] on span "Real Property" at bounding box center [202, 269] width 359 height 29
click at [84, 307] on link "Properties Owned" at bounding box center [218, 298] width 327 height 29
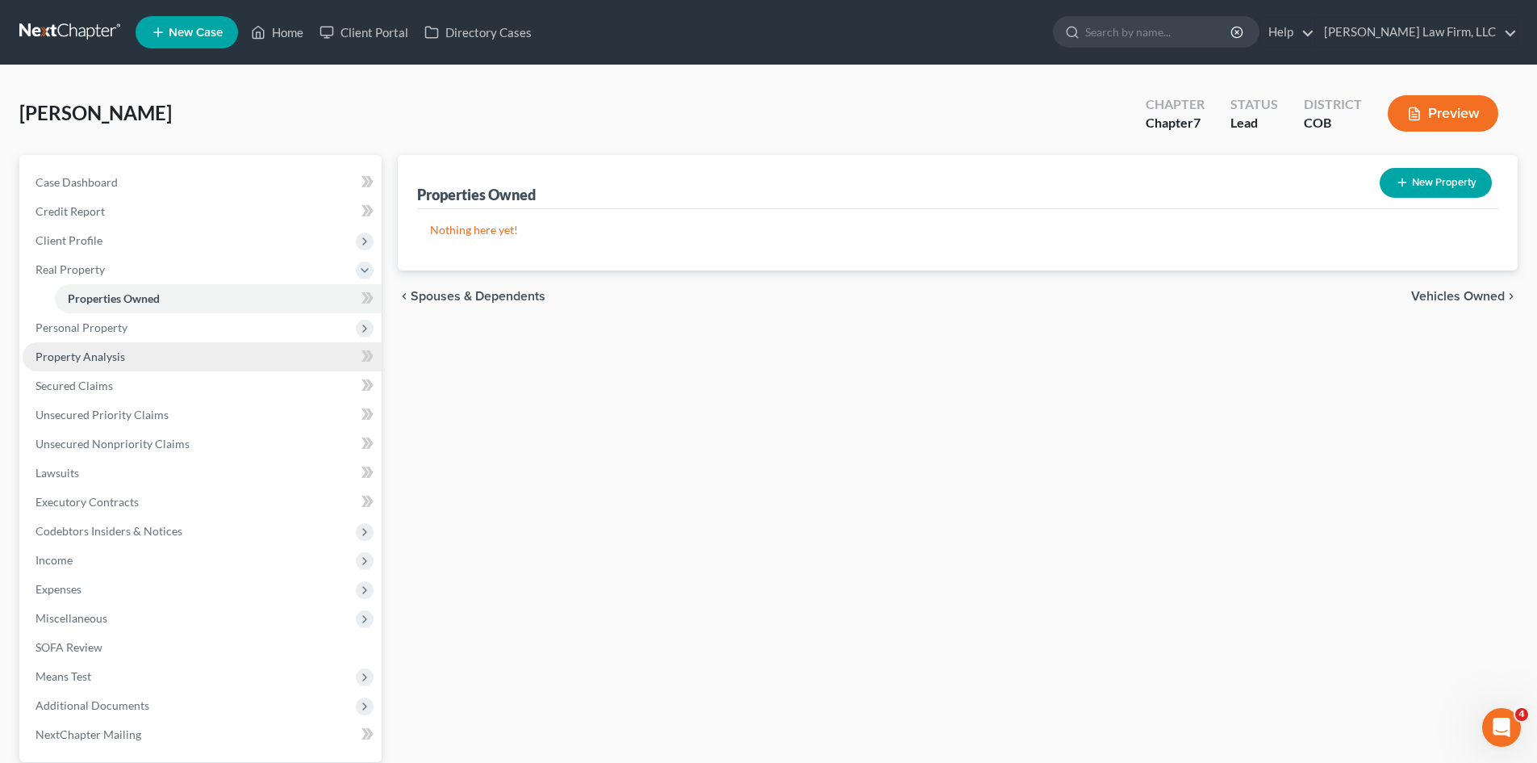
click at [77, 347] on link "Property Analysis" at bounding box center [202, 356] width 359 height 29
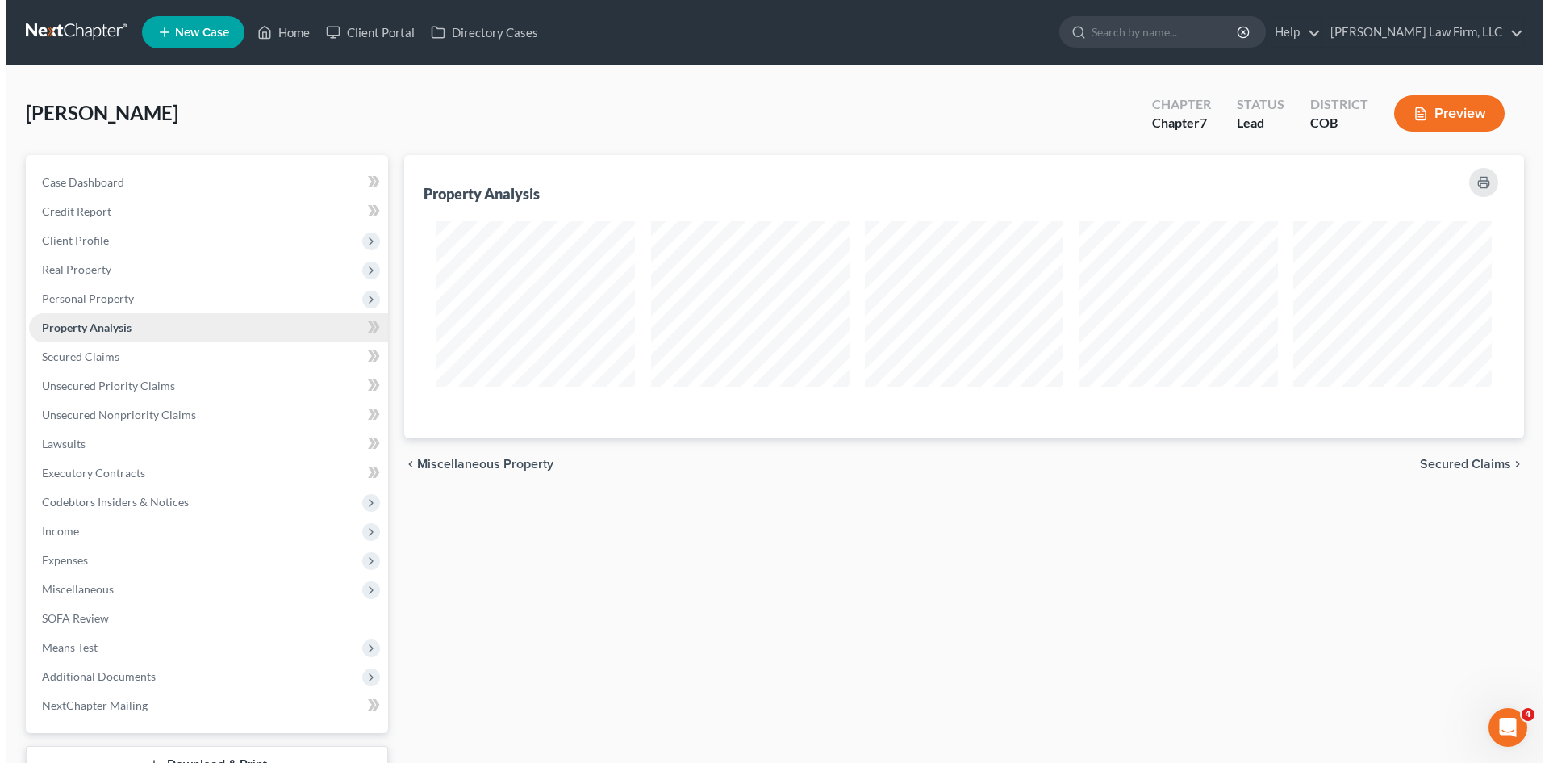
scroll to position [283, 1120]
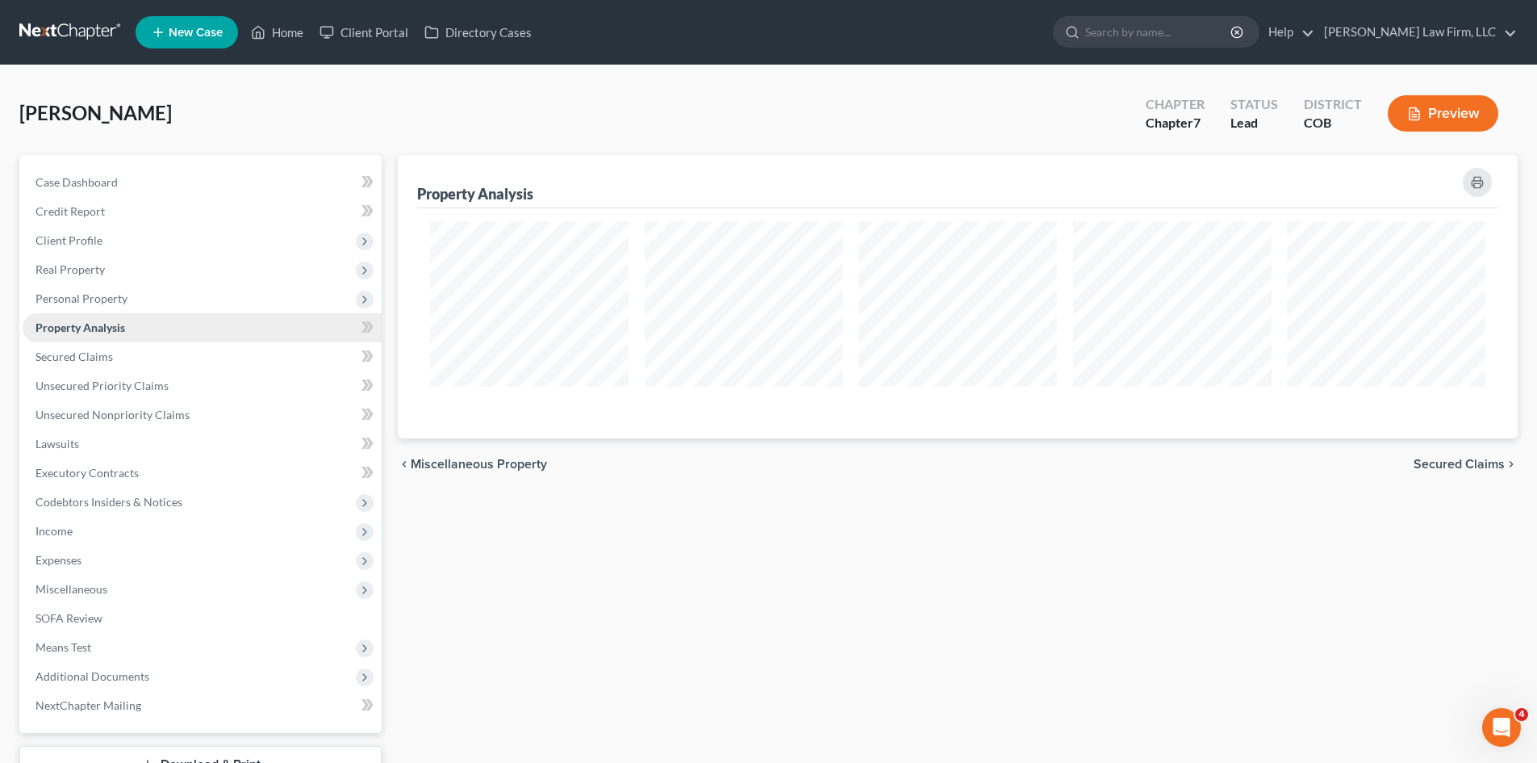
click at [82, 336] on link "Property Analysis" at bounding box center [202, 327] width 359 height 29
click at [89, 300] on span "Personal Property" at bounding box center [82, 298] width 92 height 14
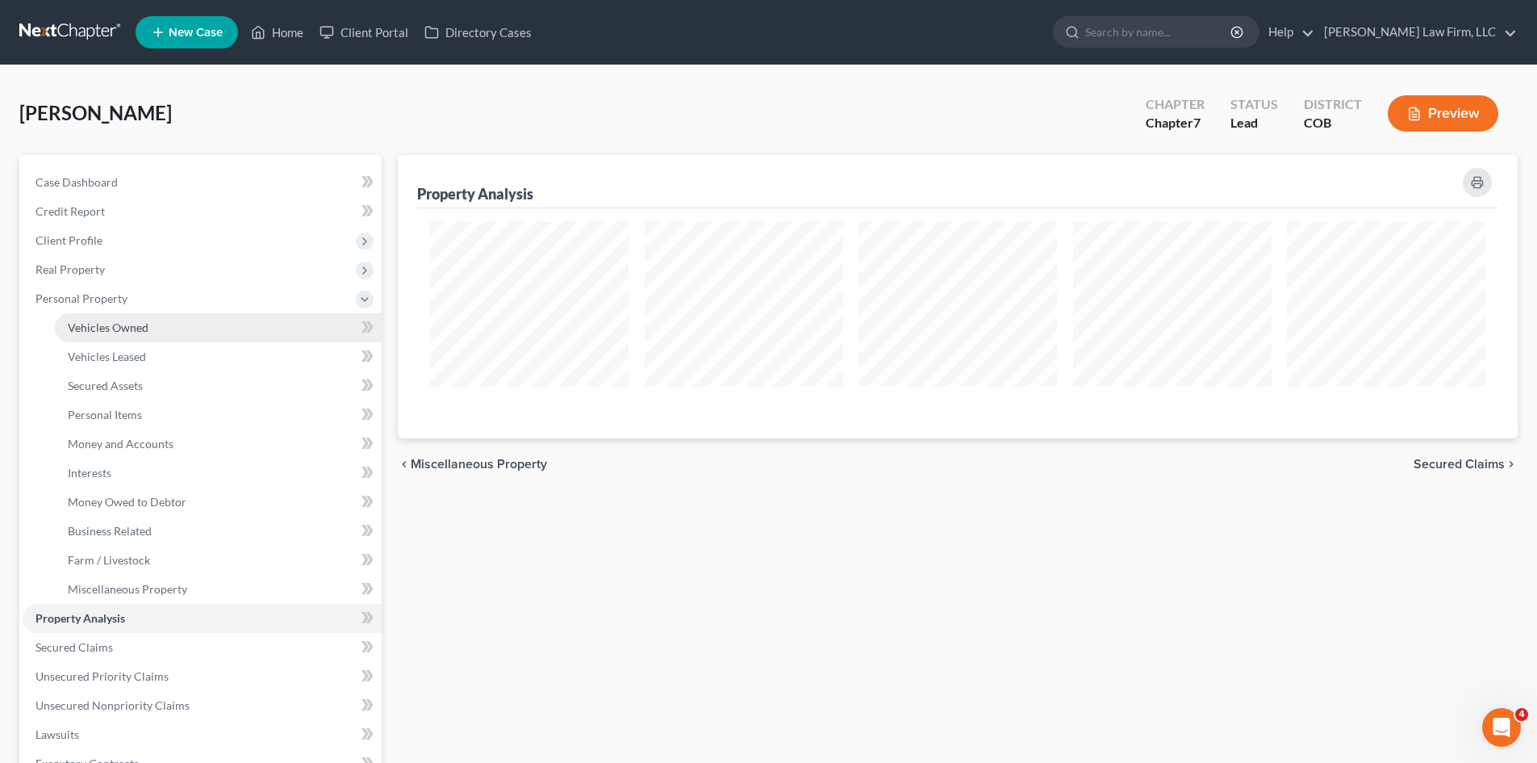
click at [130, 336] on link "Vehicles Owned" at bounding box center [218, 327] width 327 height 29
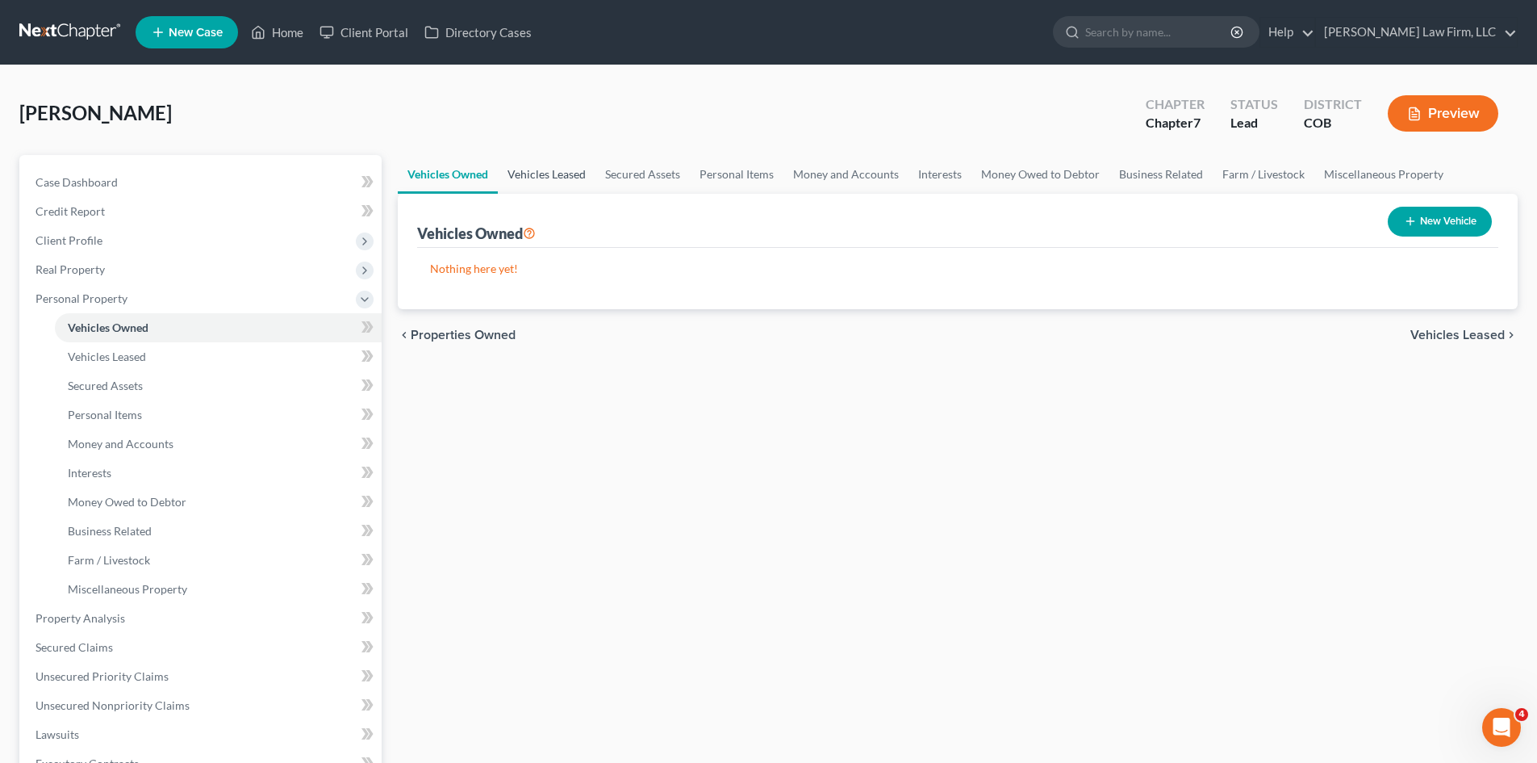
click at [525, 168] on link "Vehicles Leased" at bounding box center [547, 174] width 98 height 39
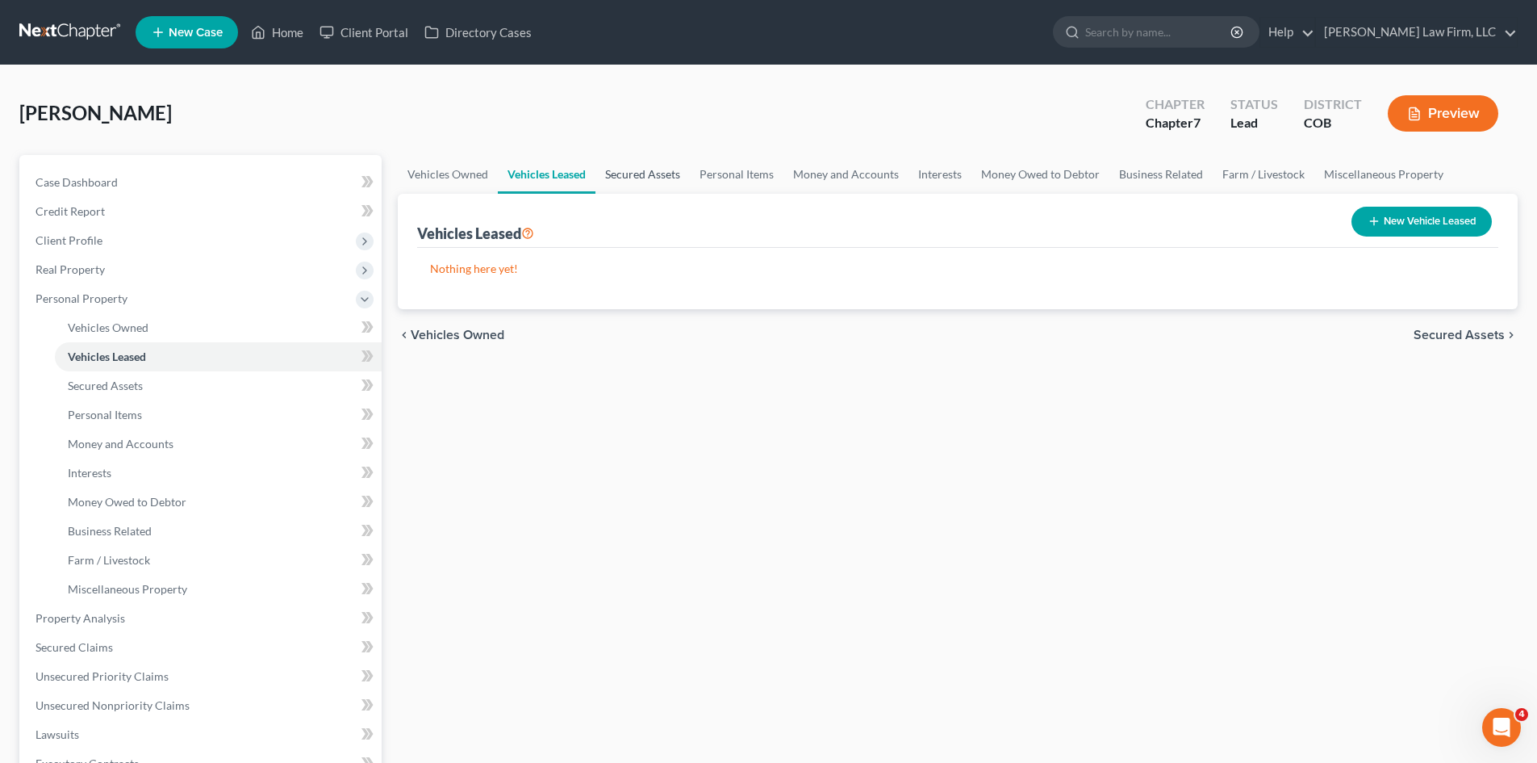
click at [626, 159] on link "Secured Assets" at bounding box center [643, 174] width 94 height 39
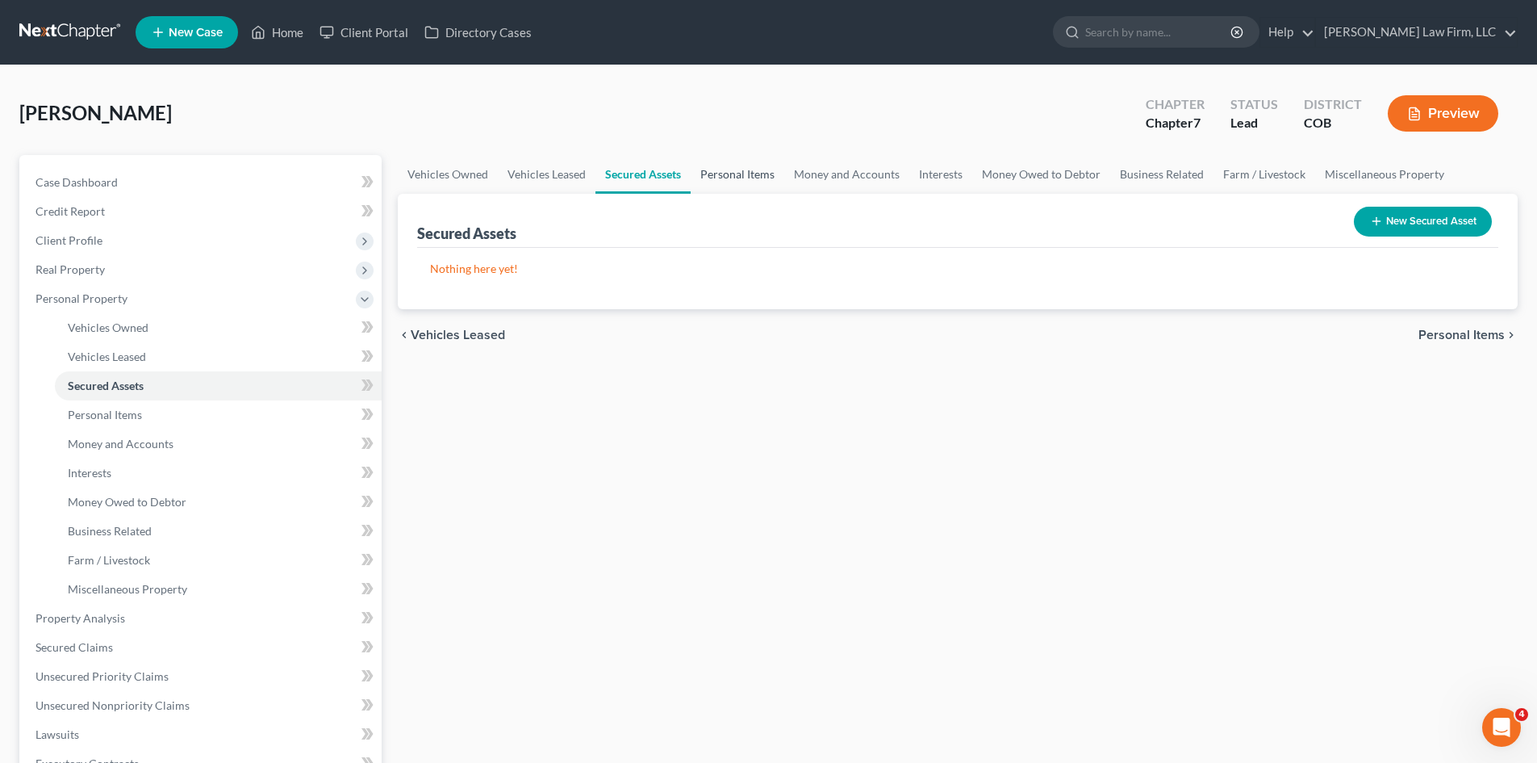
click at [734, 184] on link "Personal Items" at bounding box center [738, 174] width 94 height 39
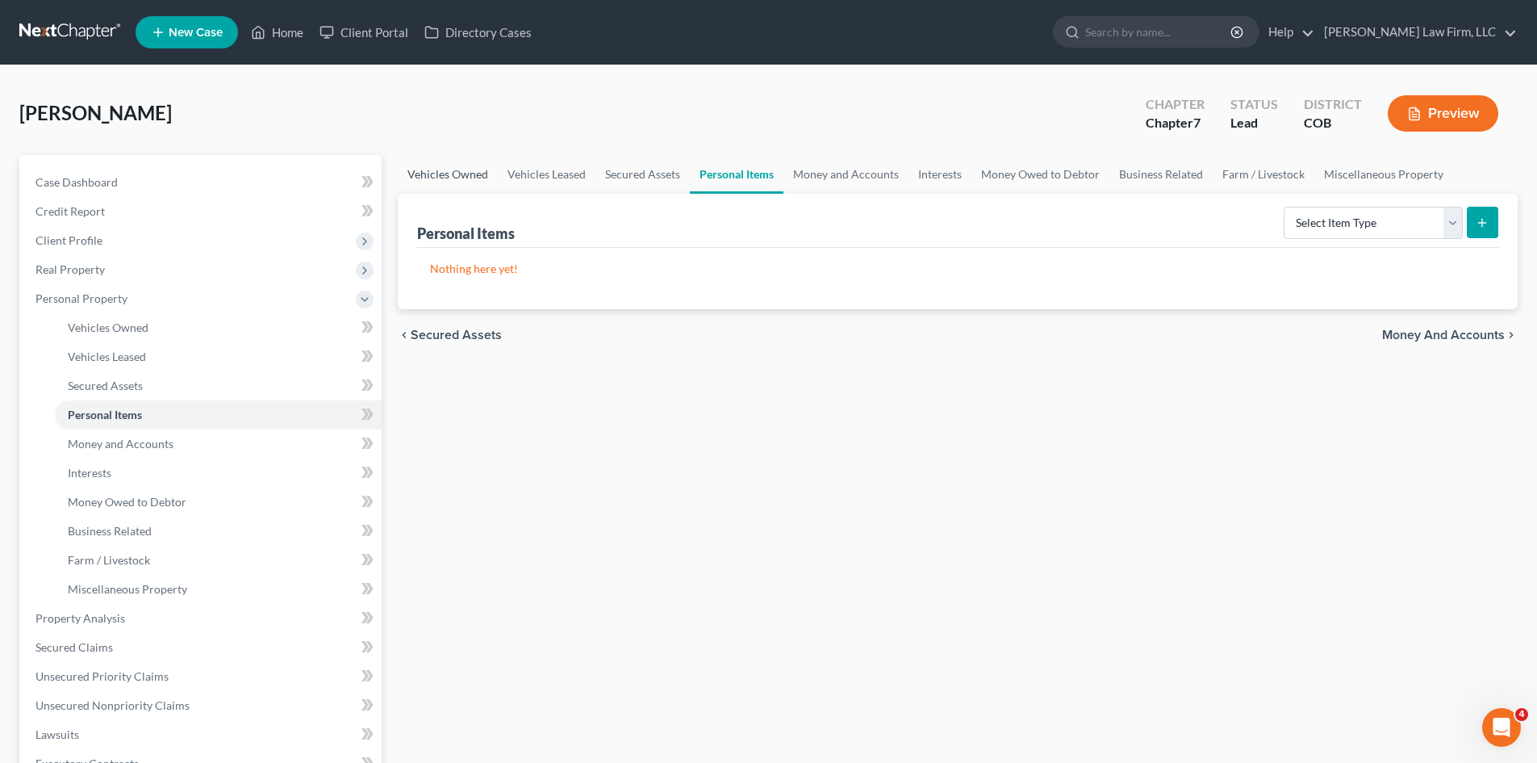
click at [469, 177] on link "Vehicles Owned" at bounding box center [448, 174] width 100 height 39
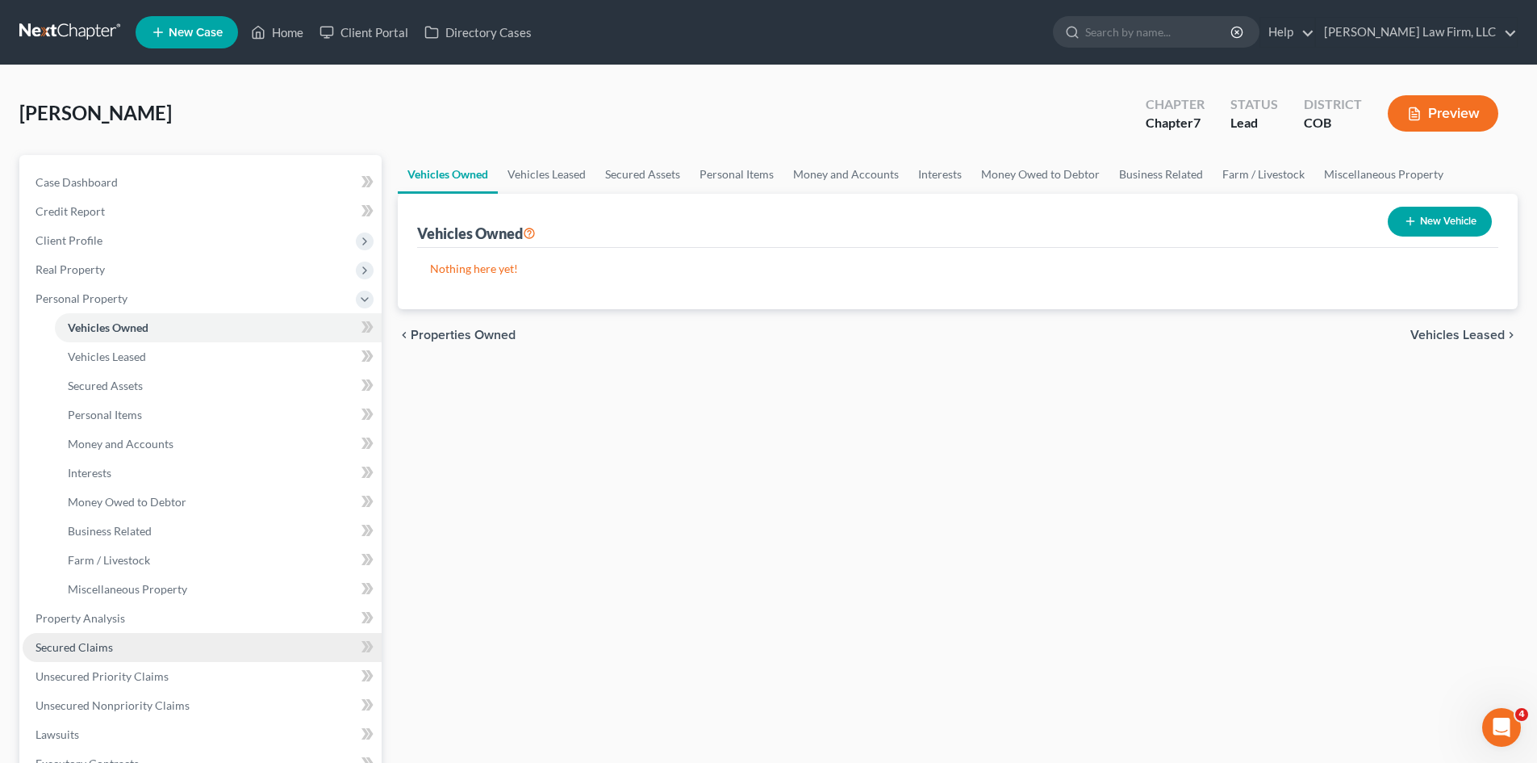
click at [136, 647] on link "Secured Claims" at bounding box center [202, 647] width 359 height 29
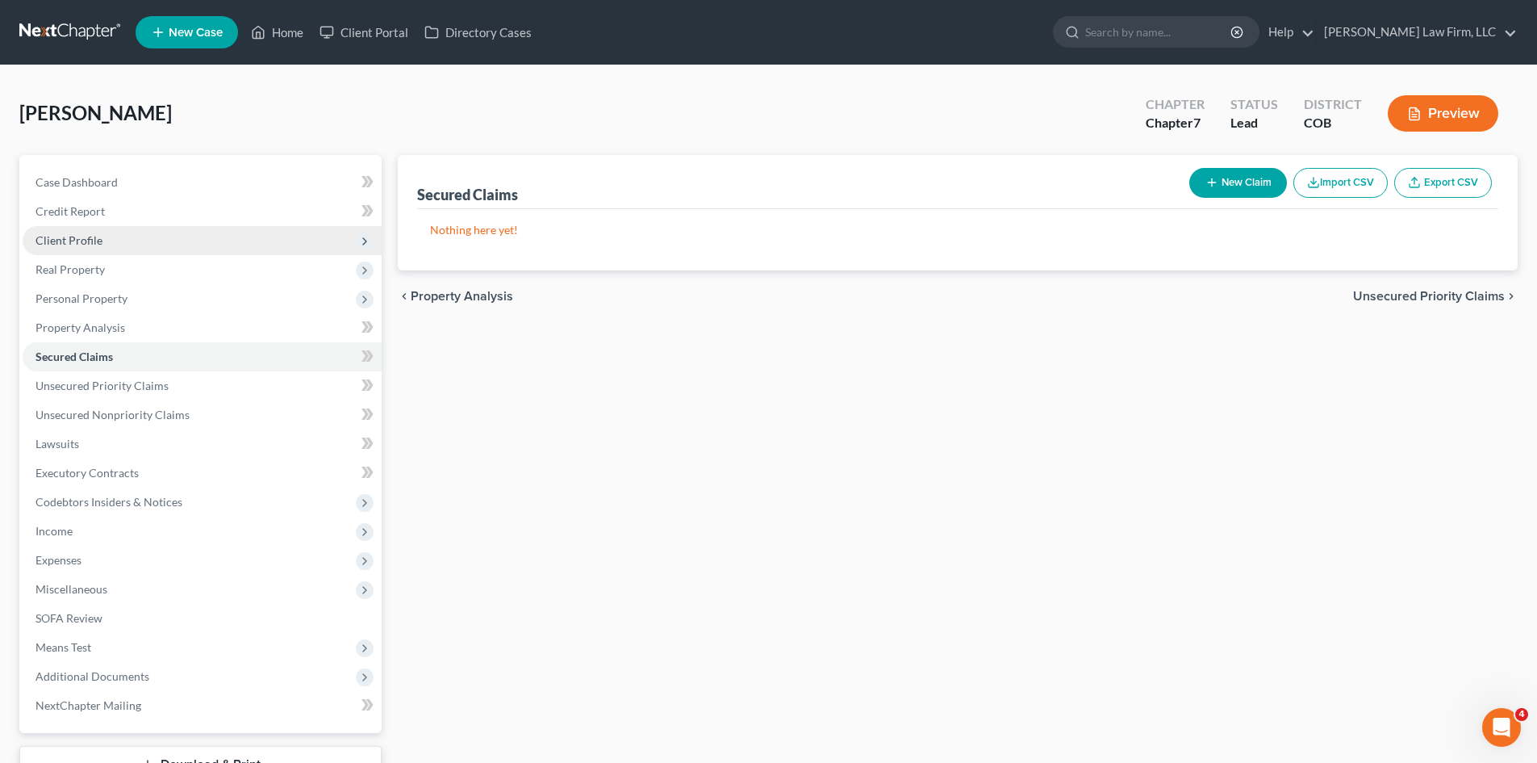
click at [118, 238] on span "Client Profile" at bounding box center [202, 240] width 359 height 29
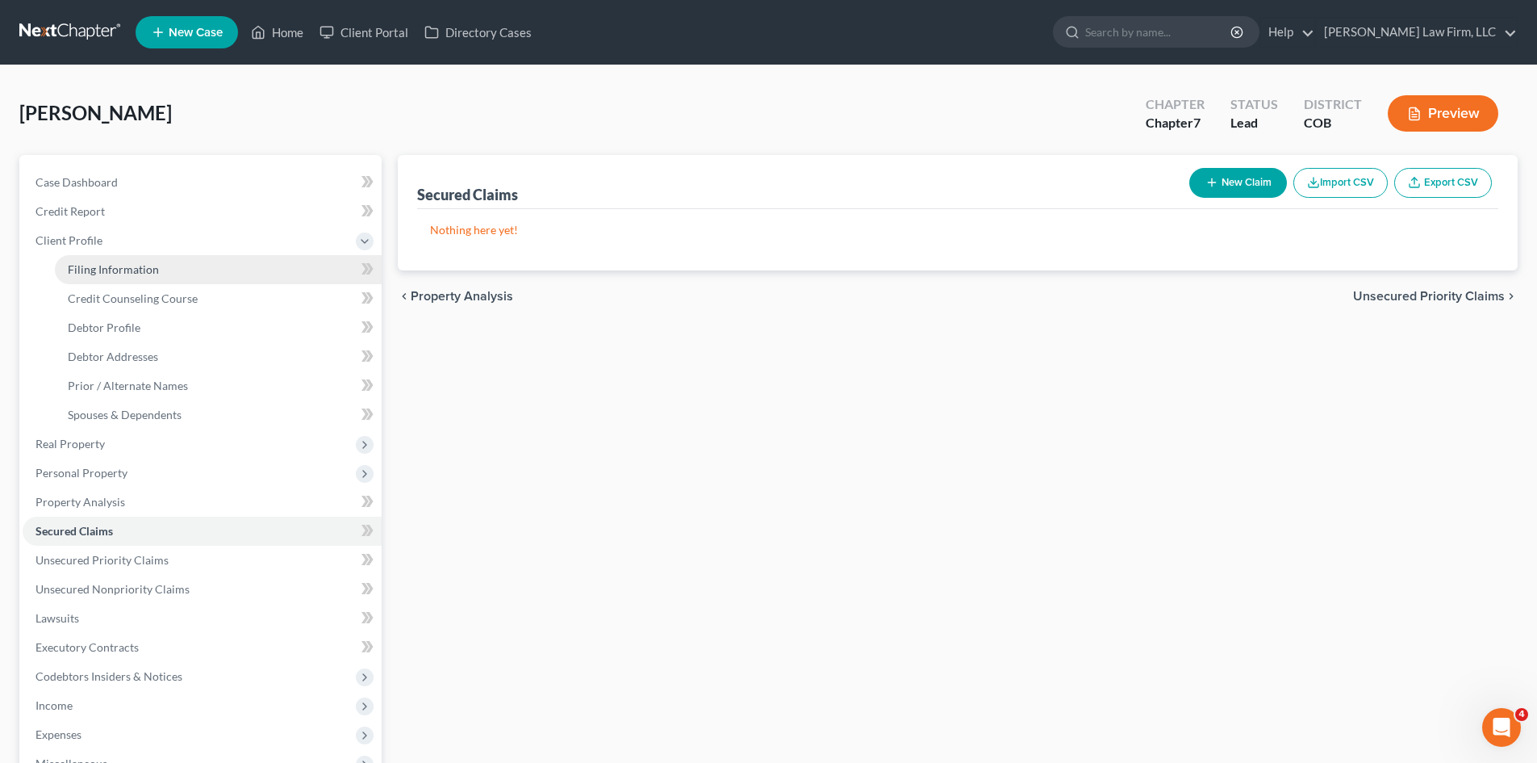
click at [116, 266] on span "Filing Information" at bounding box center [113, 269] width 91 height 14
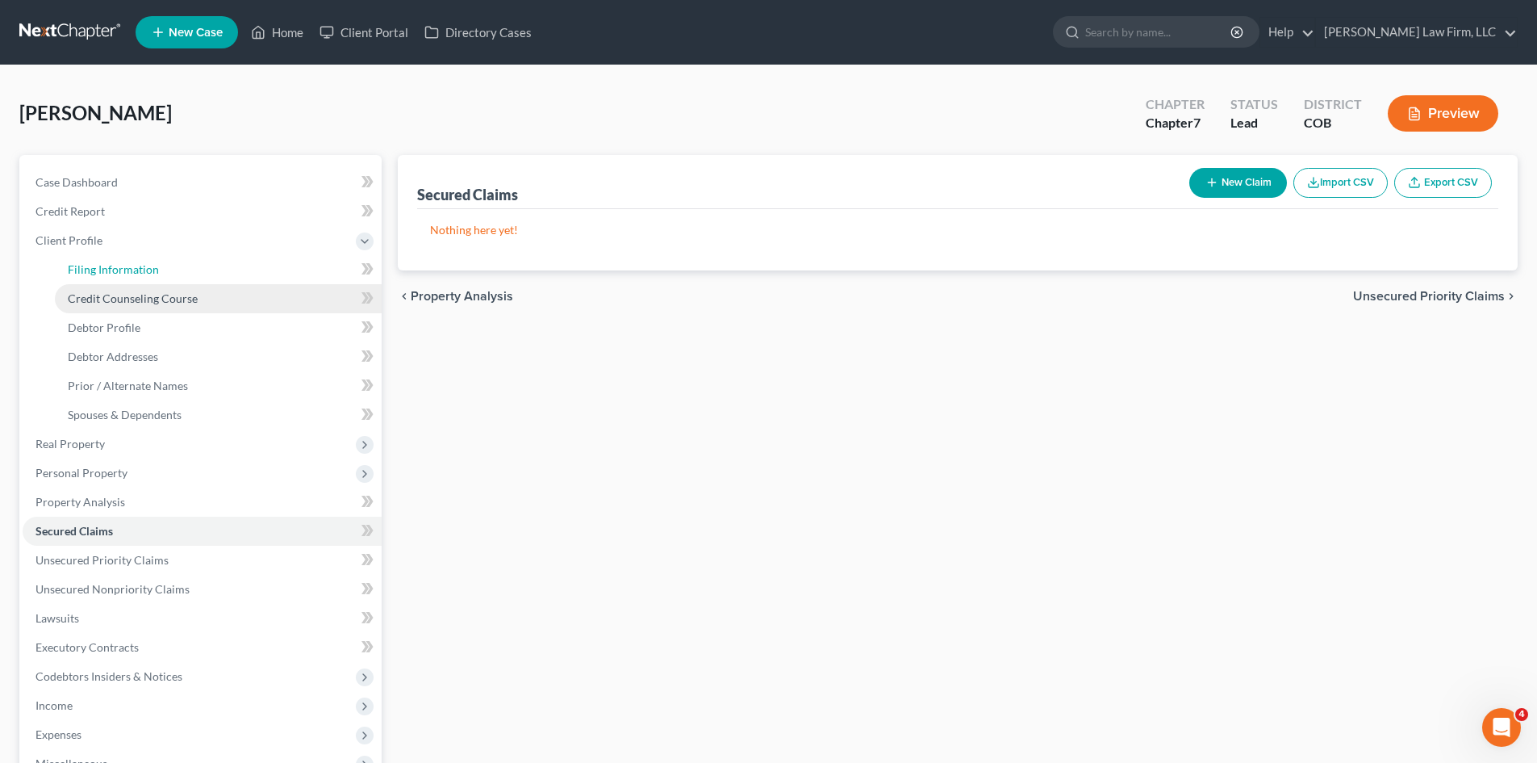
select select "1"
select select "0"
select select "11"
select select "5"
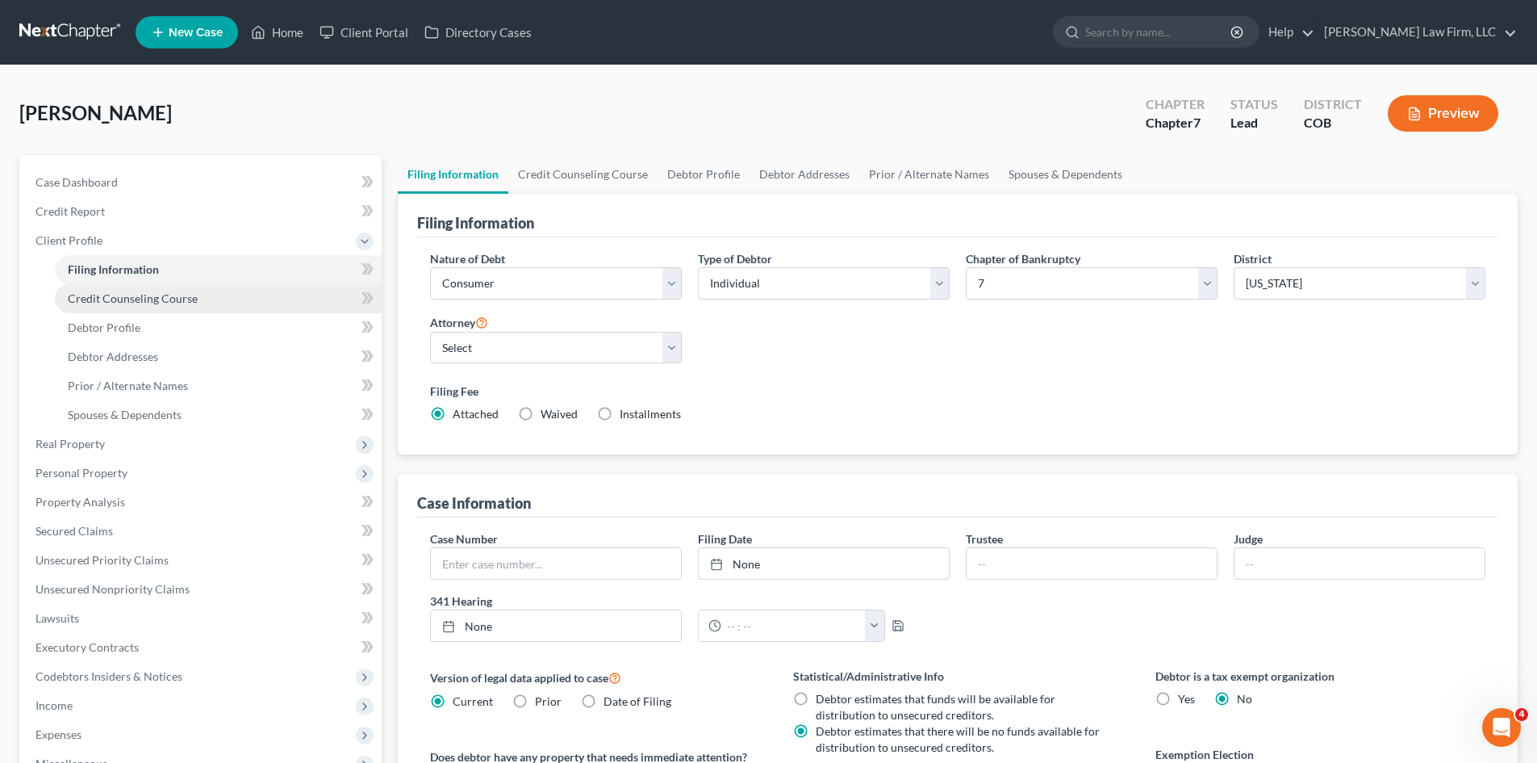
click at [129, 300] on span "Credit Counseling Course" at bounding box center [133, 298] width 130 height 14
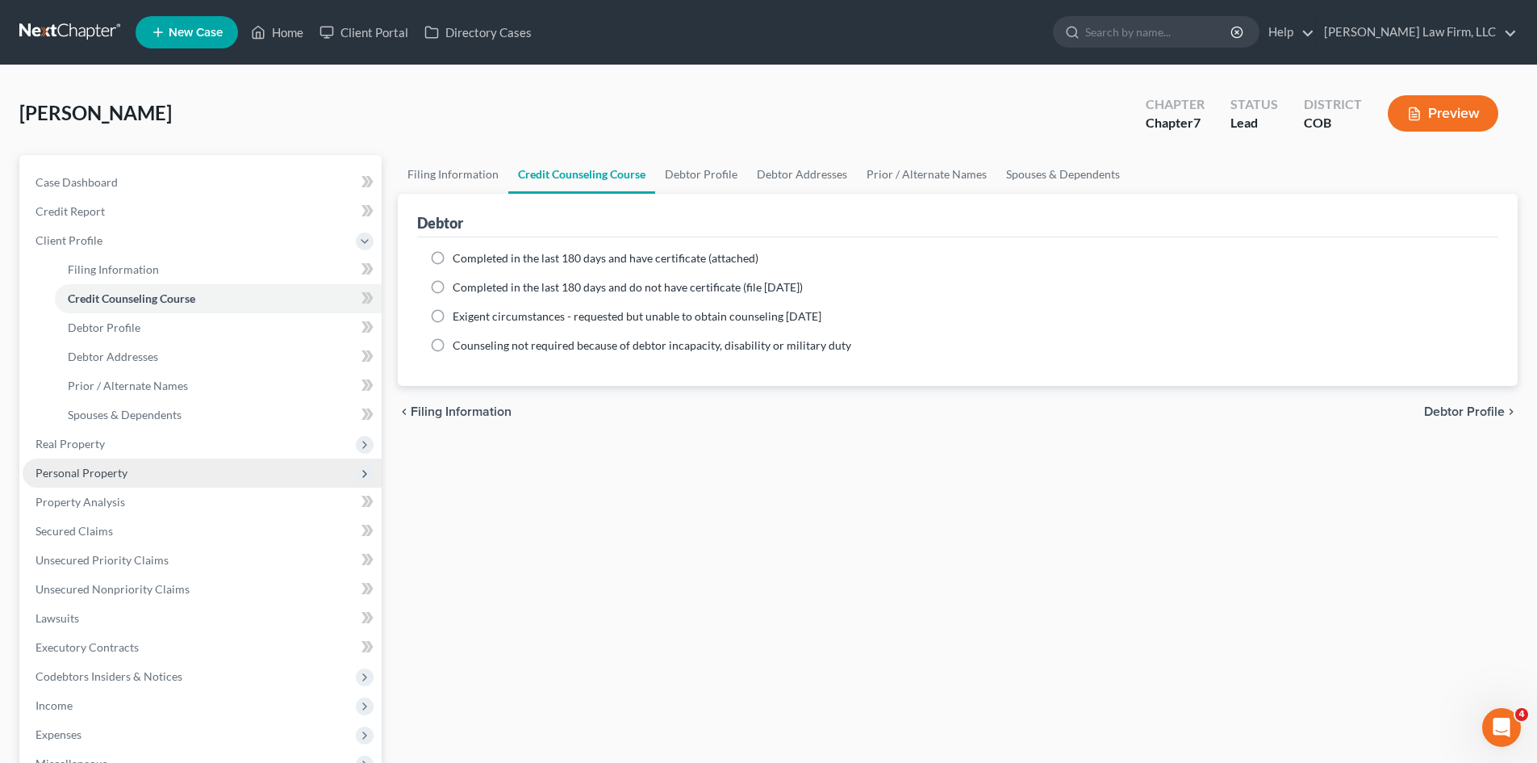
click at [86, 461] on span "Personal Property" at bounding box center [202, 472] width 359 height 29
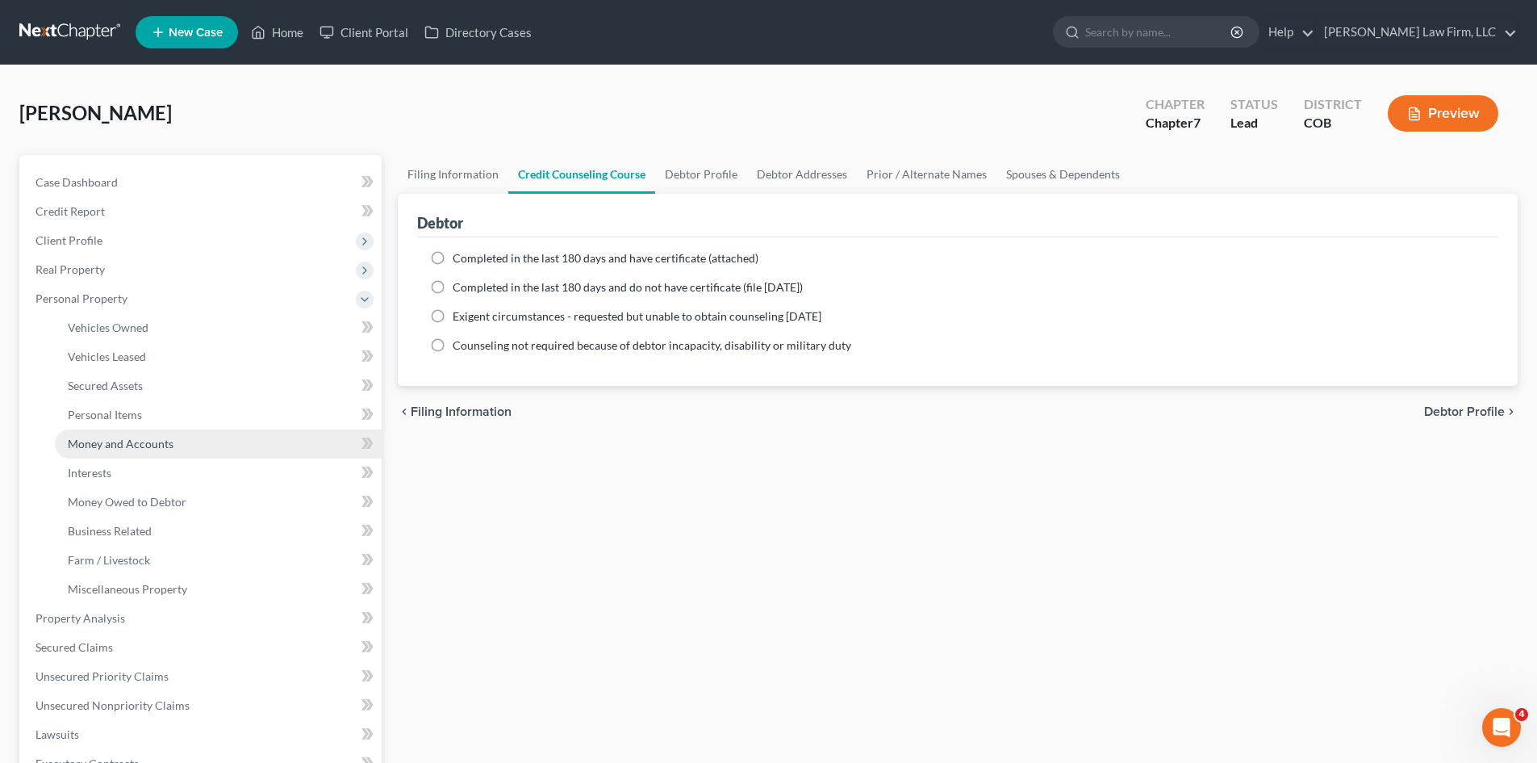
click at [94, 436] on link "Money and Accounts" at bounding box center [218, 443] width 327 height 29
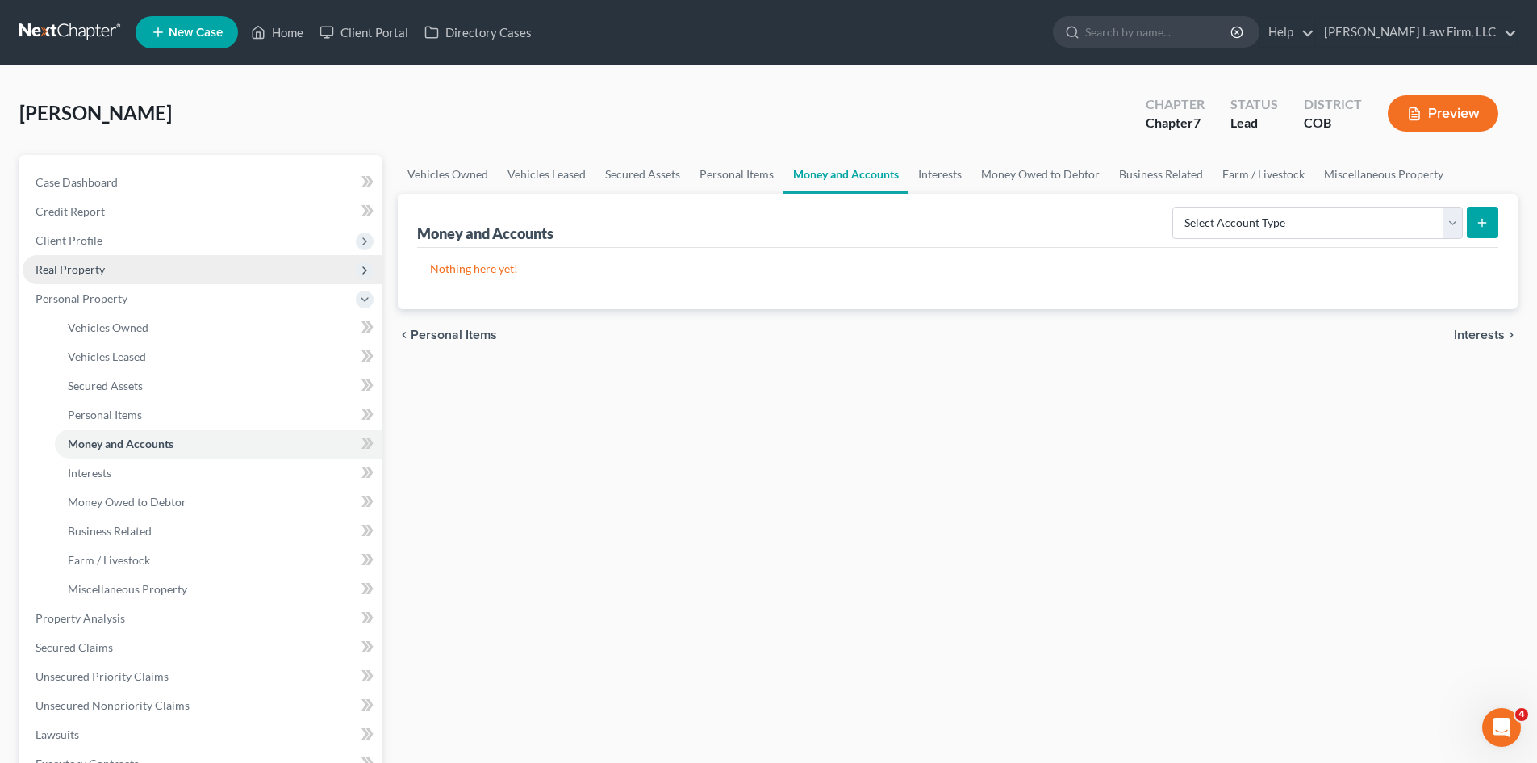
click at [102, 271] on span "Real Property" at bounding box center [70, 269] width 69 height 14
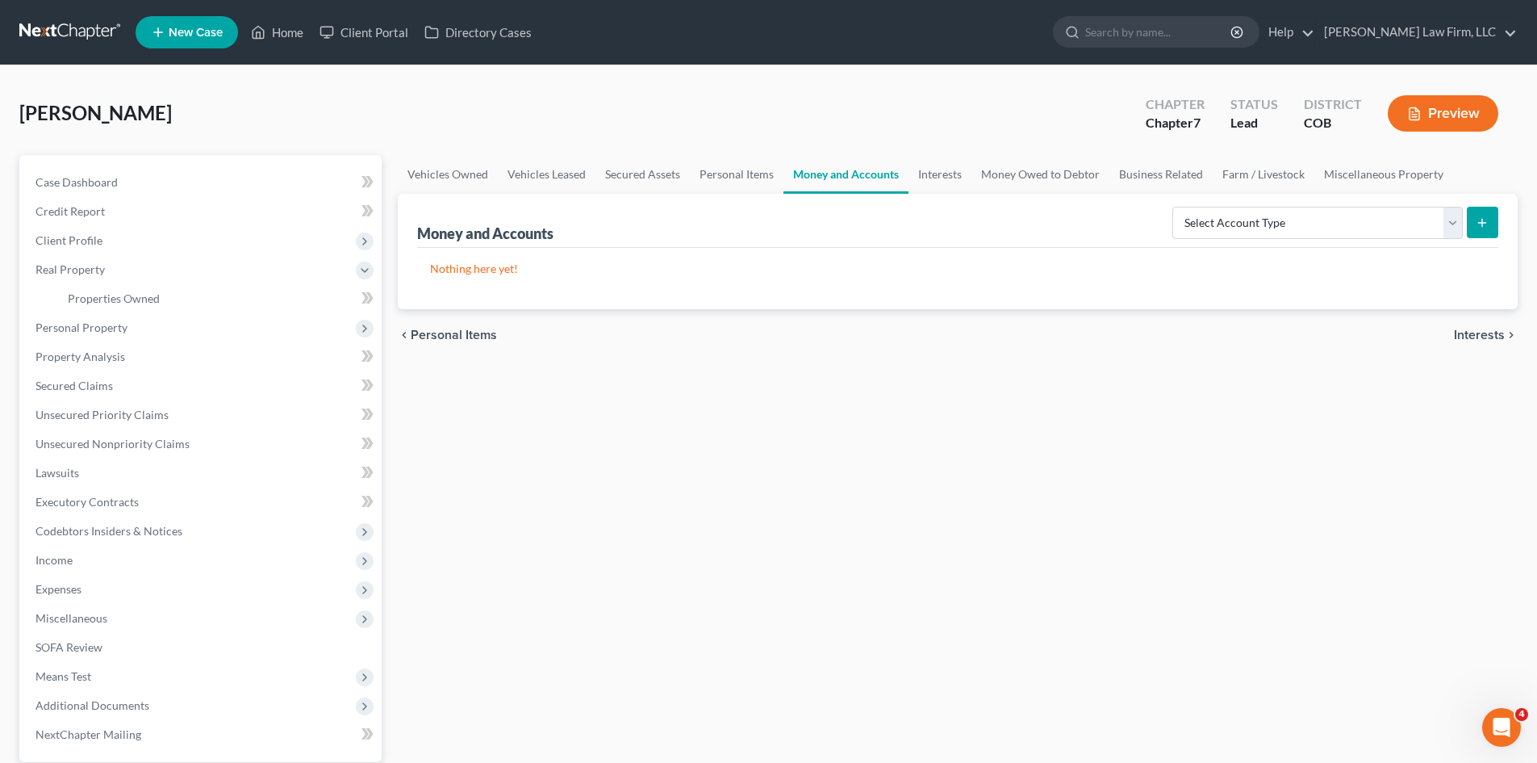
drag, startPoint x: 95, startPoint y: 262, endPoint x: 549, endPoint y: 199, distance: 457.9
click at [95, 262] on span "Real Property" at bounding box center [70, 269] width 69 height 14
click at [922, 169] on link "Interests" at bounding box center [940, 174] width 63 height 39
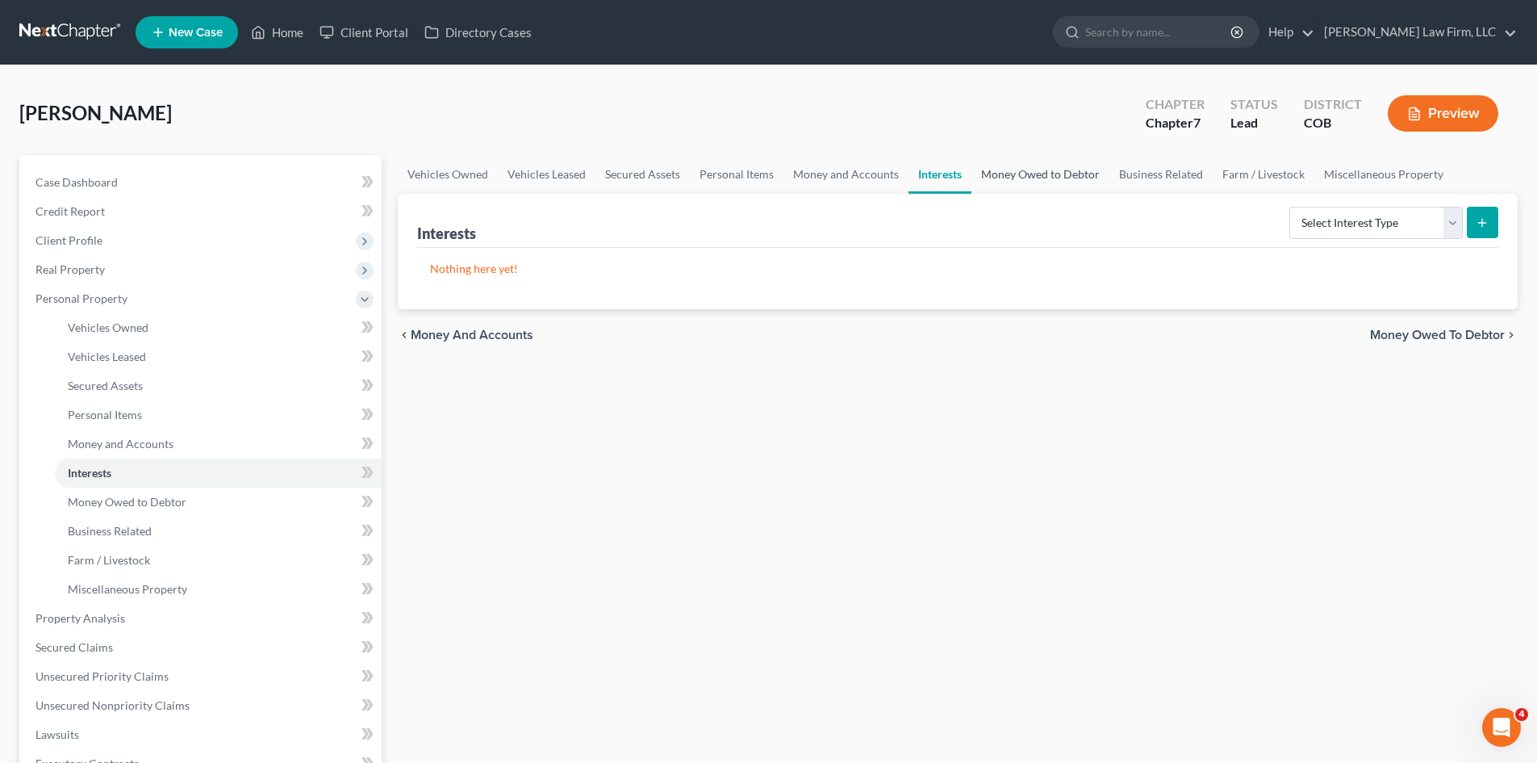
click at [1067, 174] on link "Money Owed to Debtor" at bounding box center [1041, 174] width 138 height 39
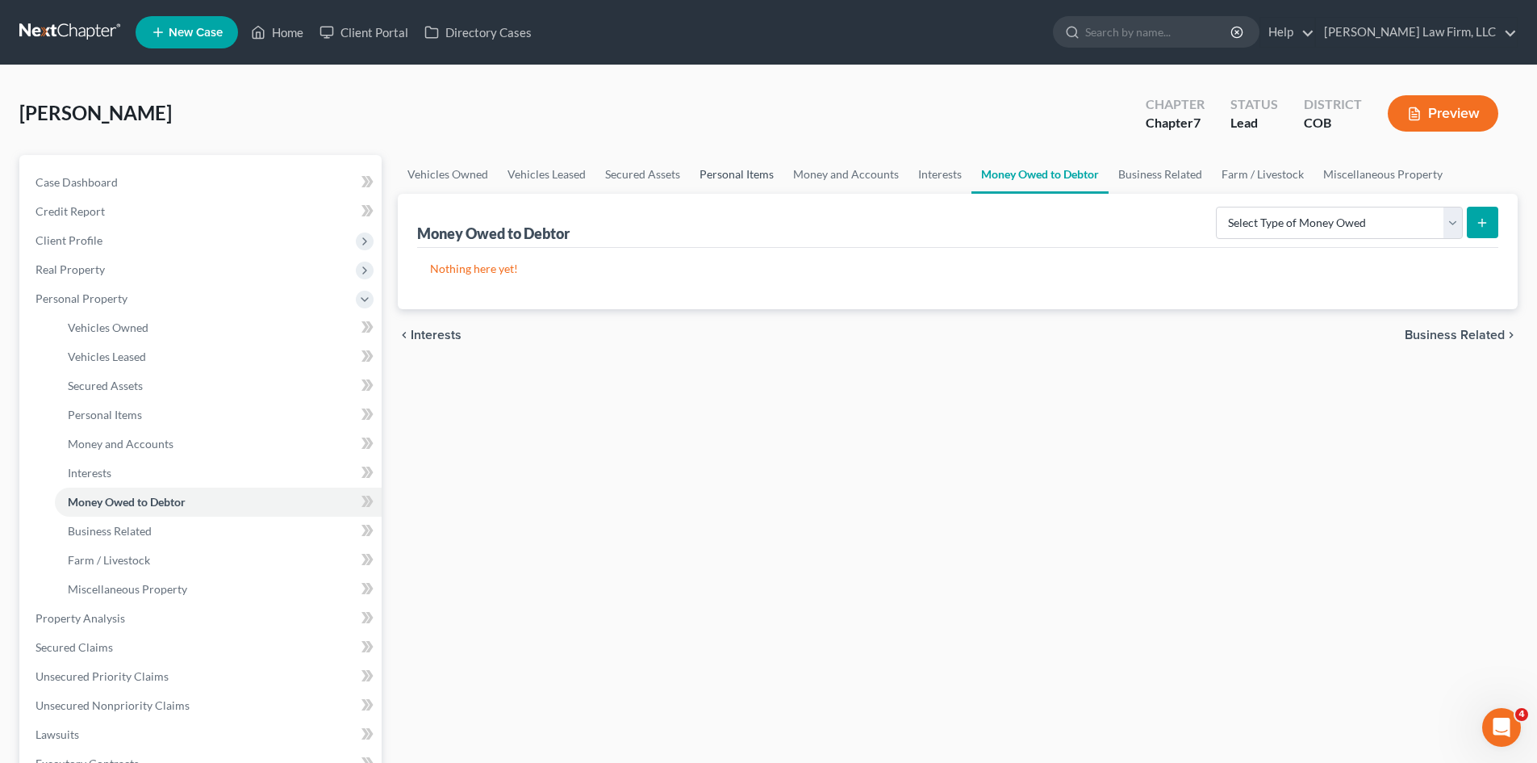
click at [736, 177] on link "Personal Items" at bounding box center [737, 174] width 94 height 39
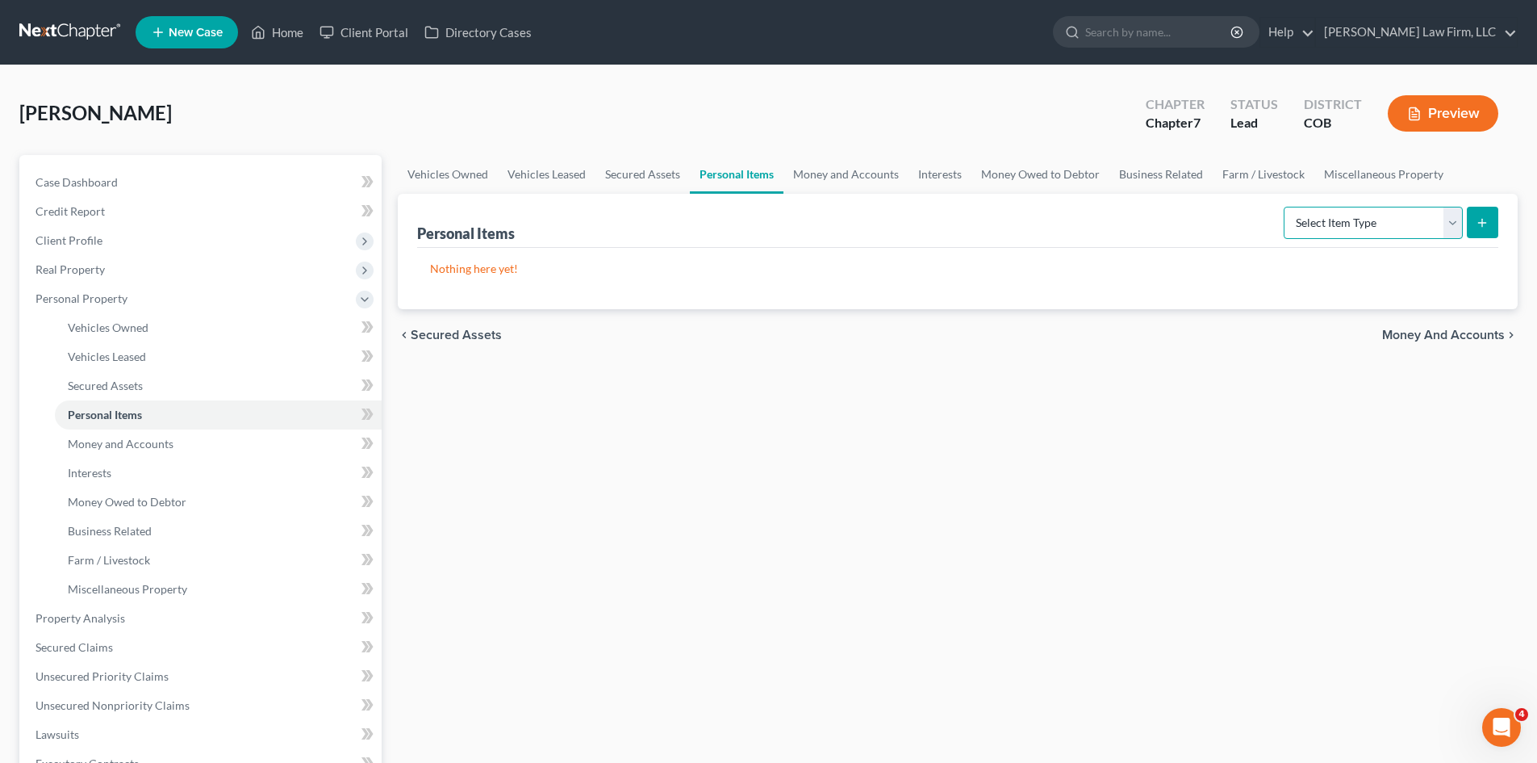
click at [1405, 219] on select "Select Item Type Clothing Collectibles Of Value Electronics Firearms Household …" at bounding box center [1373, 223] width 179 height 32
click at [1126, 178] on link "Business Related" at bounding box center [1161, 174] width 103 height 39
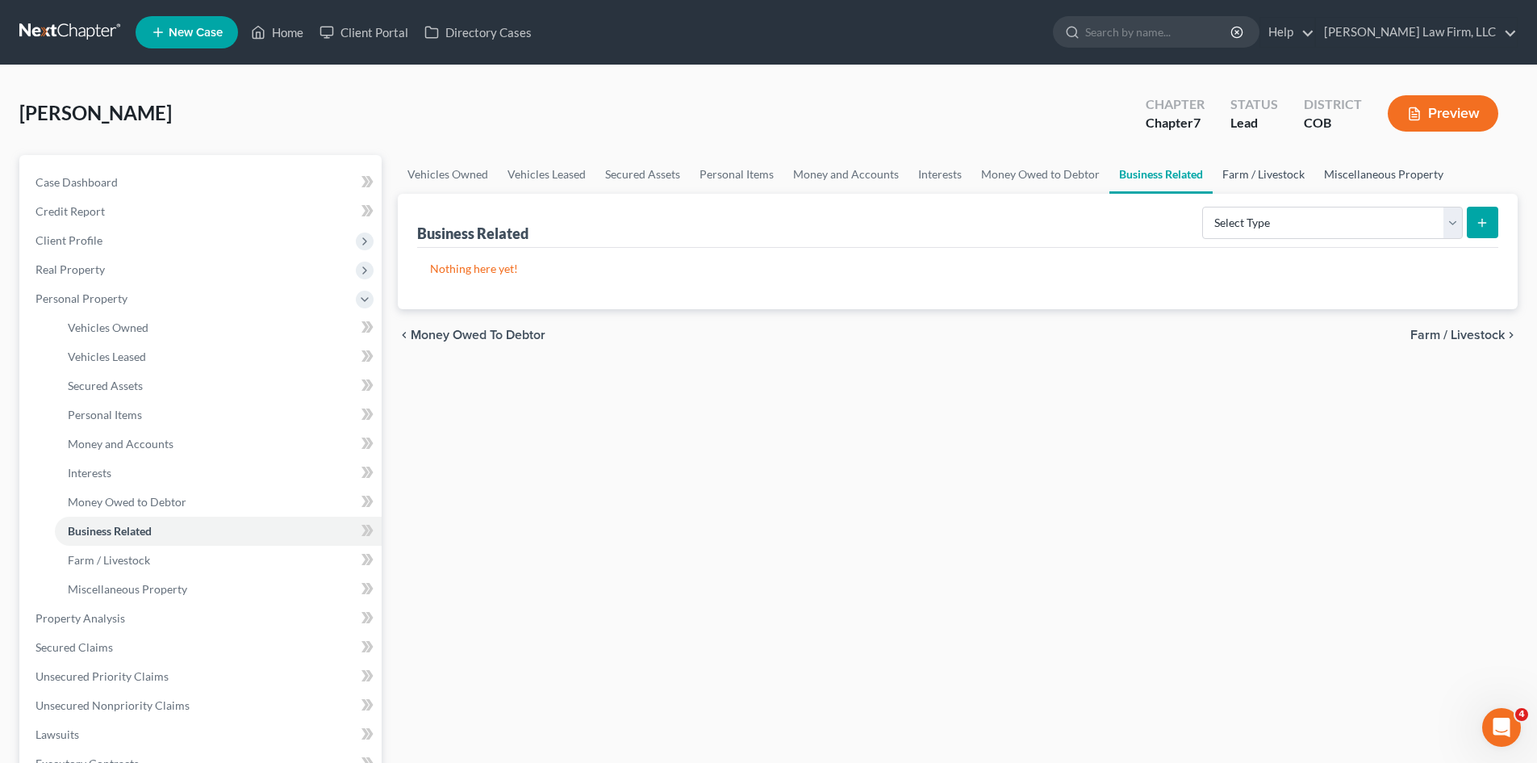
drag, startPoint x: 1278, startPoint y: 181, endPoint x: 1395, endPoint y: 167, distance: 118.6
click at [1278, 181] on link "Farm / Livestock" at bounding box center [1264, 174] width 102 height 39
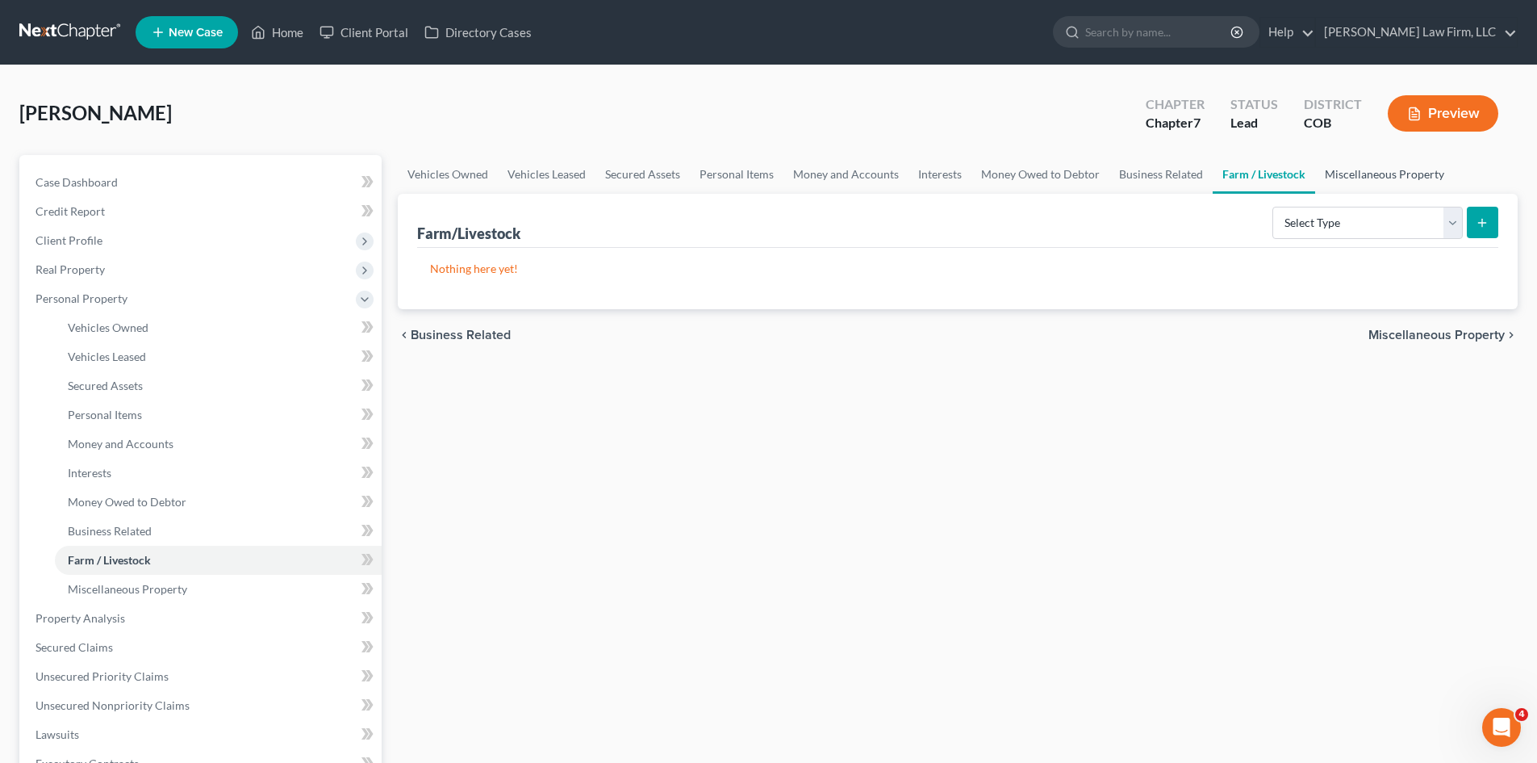
click at [1400, 171] on link "Miscellaneous Property" at bounding box center [1384, 174] width 139 height 39
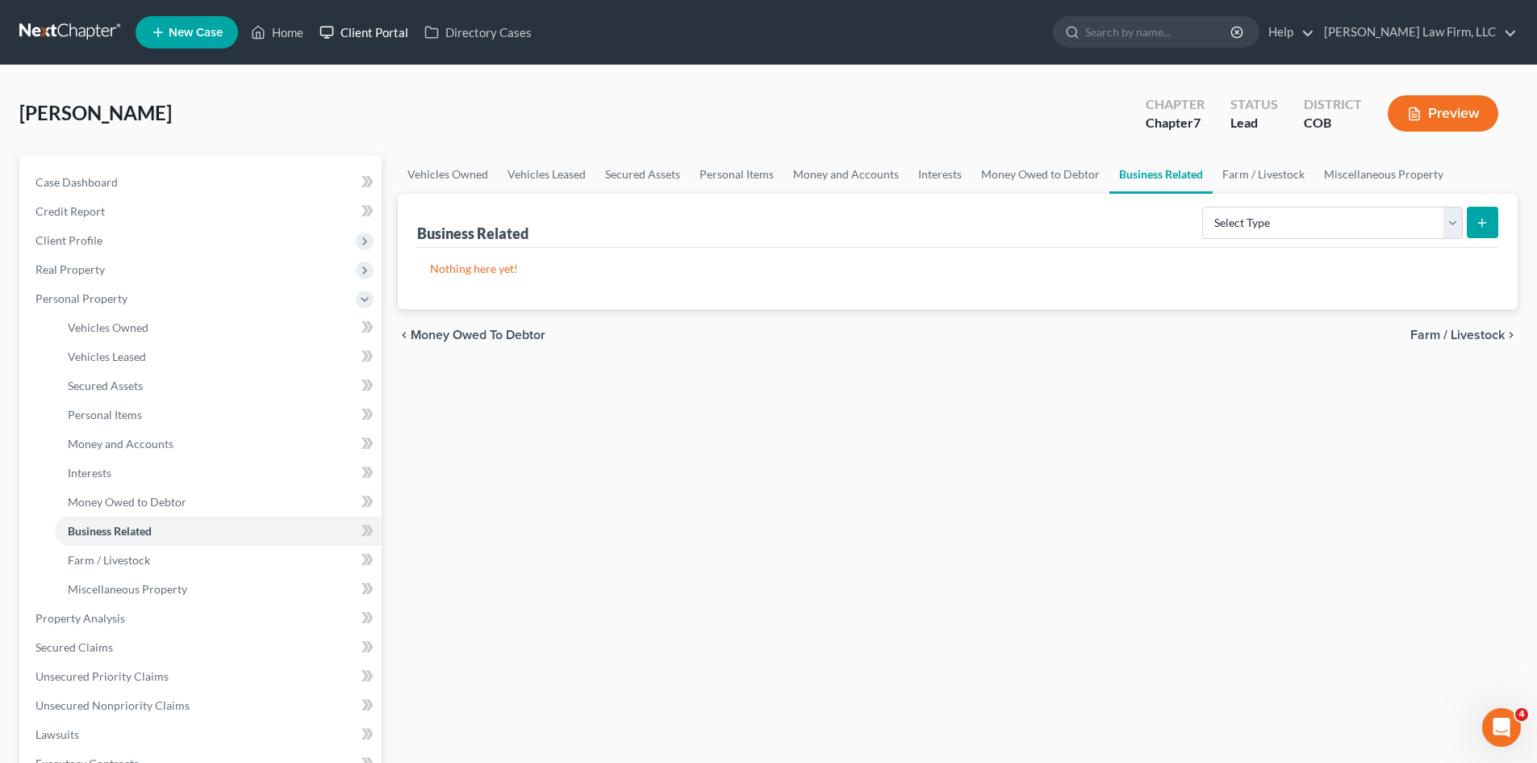
drag, startPoint x: 363, startPoint y: 27, endPoint x: 381, endPoint y: 19, distance: 19.2
click at [363, 26] on link "Client Portal" at bounding box center [364, 32] width 105 height 29
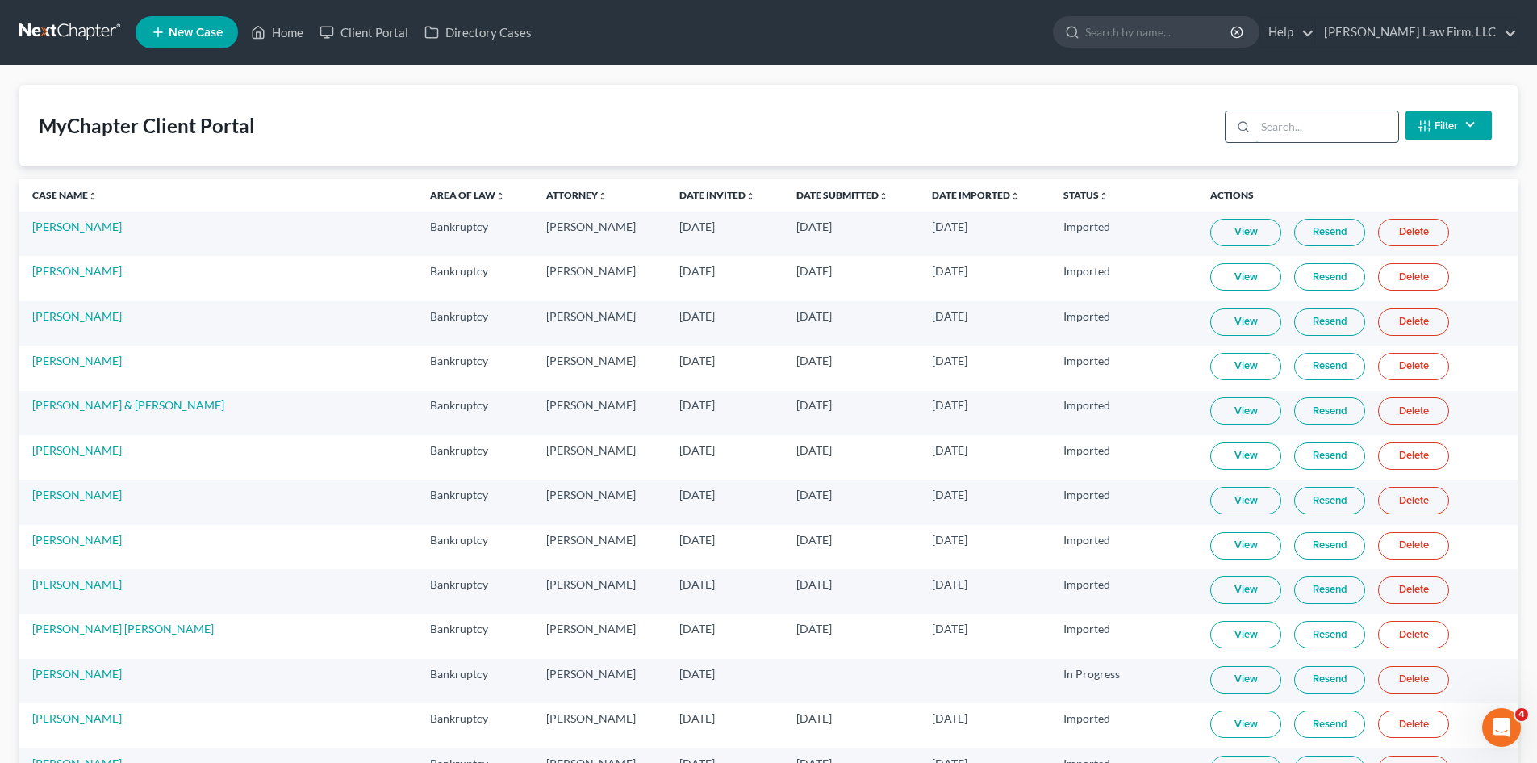
click at [1357, 122] on input "search" at bounding box center [1327, 126] width 143 height 31
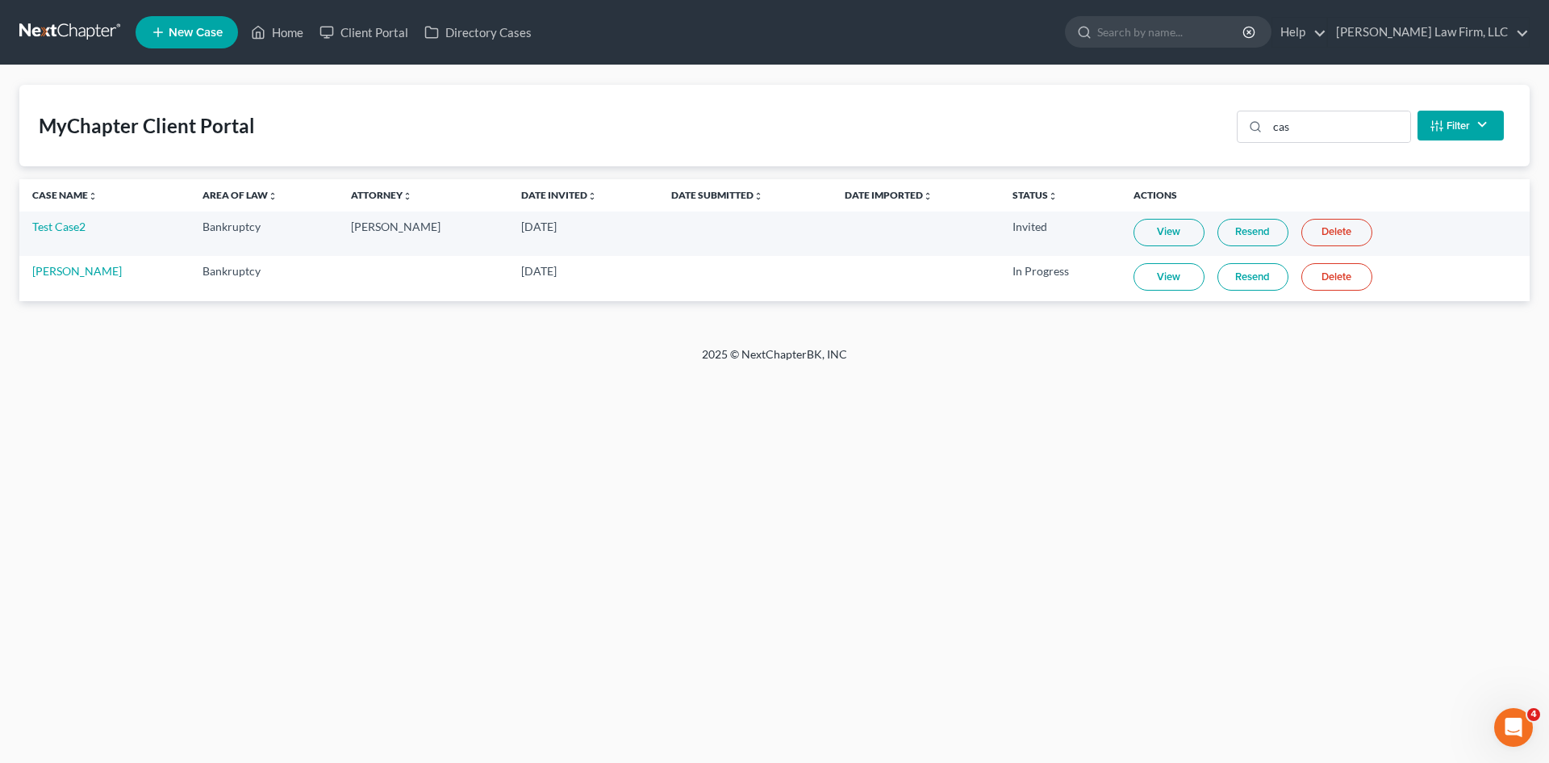
click at [1163, 280] on link "View" at bounding box center [1169, 276] width 71 height 27
click at [353, 40] on link "Client Portal" at bounding box center [364, 32] width 105 height 29
drag, startPoint x: 1298, startPoint y: 125, endPoint x: 1210, endPoint y: 139, distance: 89.0
click at [1210, 139] on div "MyChapter Client Portal cas Filter Status Filter... Invited In Progress Ready T…" at bounding box center [774, 126] width 1511 height 82
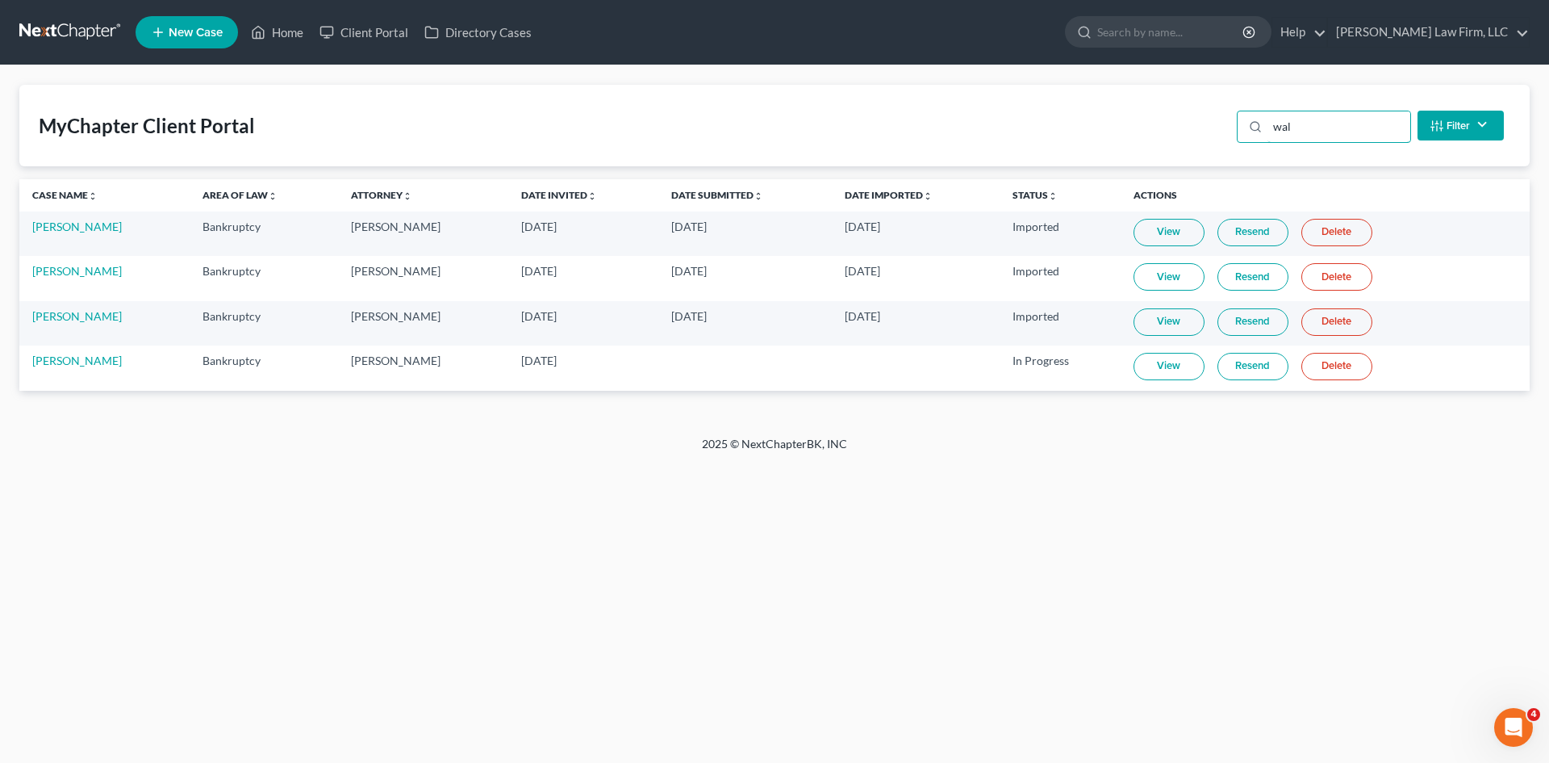
type input "wall"
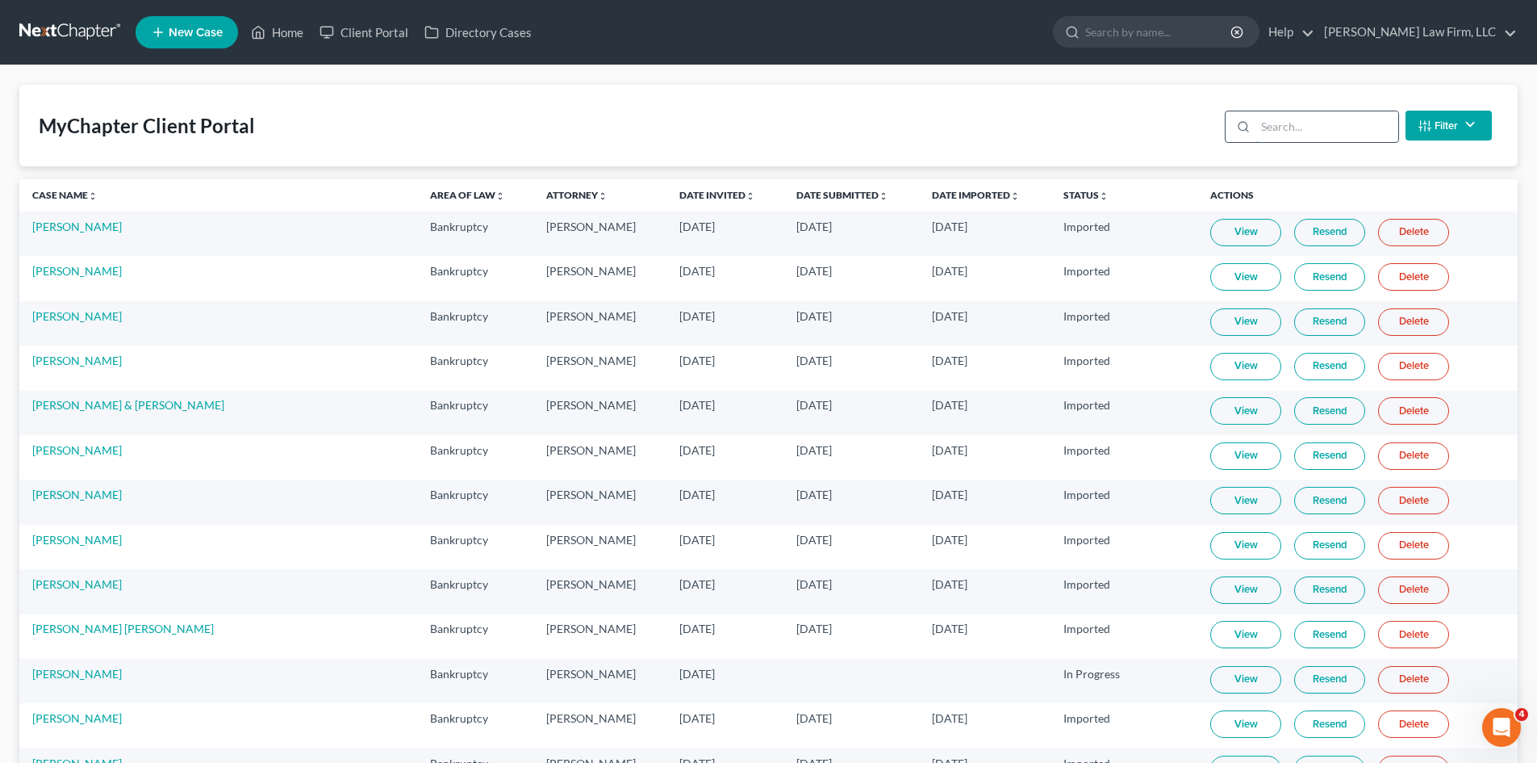
click at [1307, 130] on input "search" at bounding box center [1327, 126] width 143 height 31
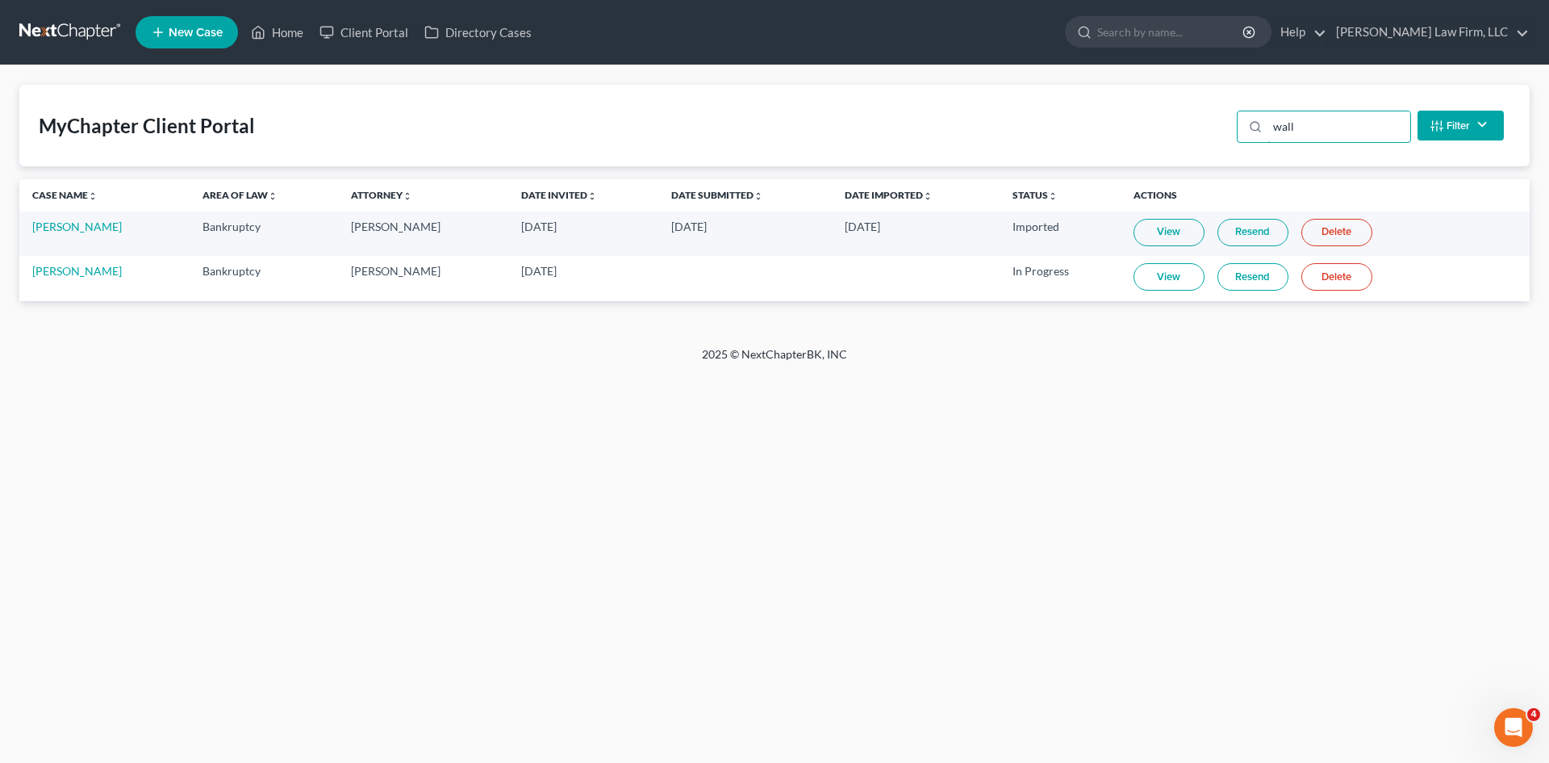
type input "wall"
